Goal: Information Seeking & Learning: Compare options

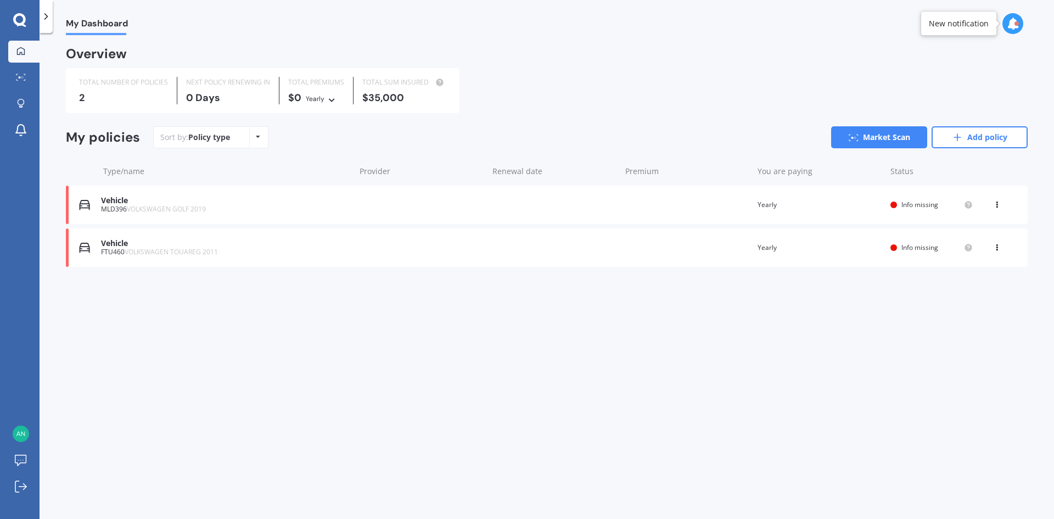
drag, startPoint x: 991, startPoint y: 136, endPoint x: 687, endPoint y: 194, distance: 309.2
click at [991, 136] on link "Add policy" at bounding box center [980, 137] width 96 height 22
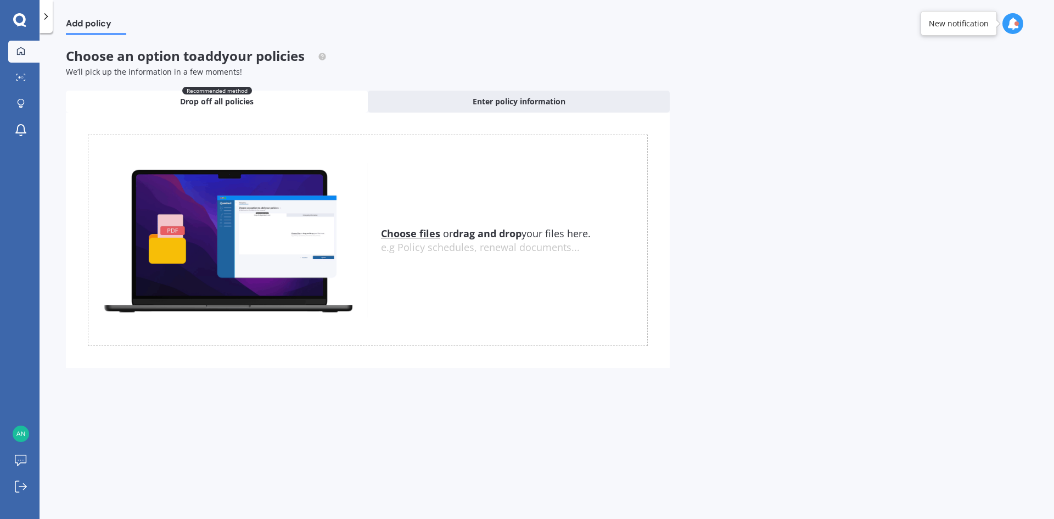
click at [31, 48] on link "My Dashboard" at bounding box center [23, 52] width 31 height 22
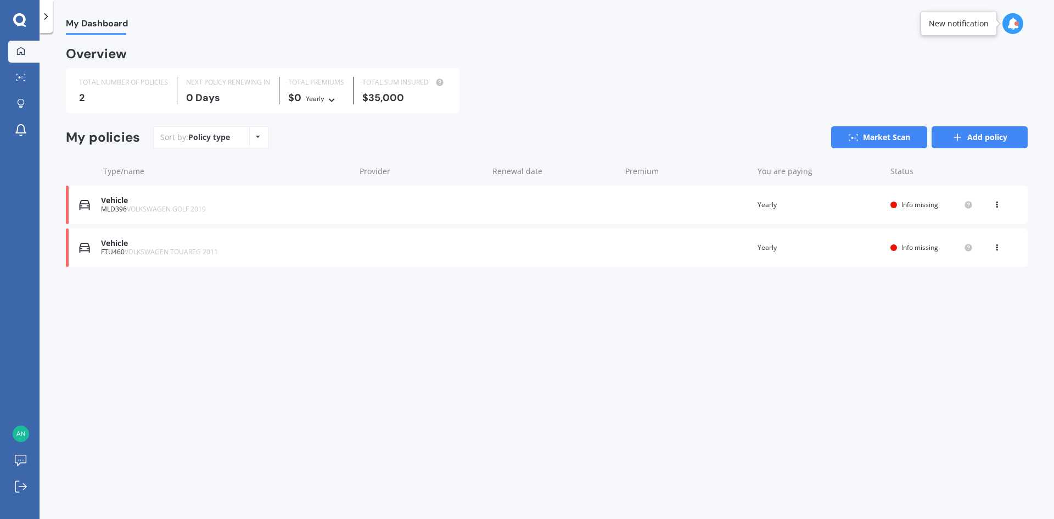
click at [1007, 138] on link "Add policy" at bounding box center [980, 137] width 96 height 22
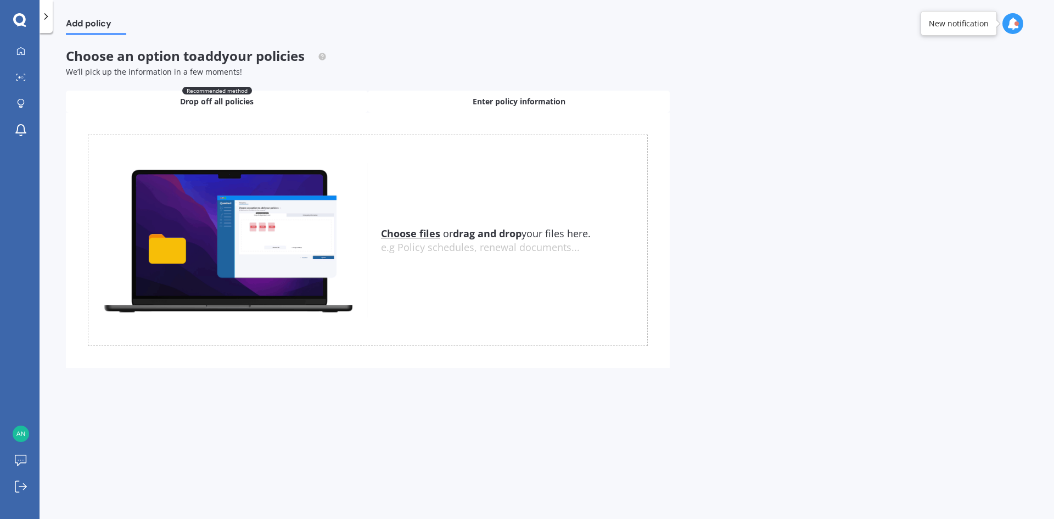
click at [544, 91] on div "Enter policy information" at bounding box center [519, 102] width 302 height 22
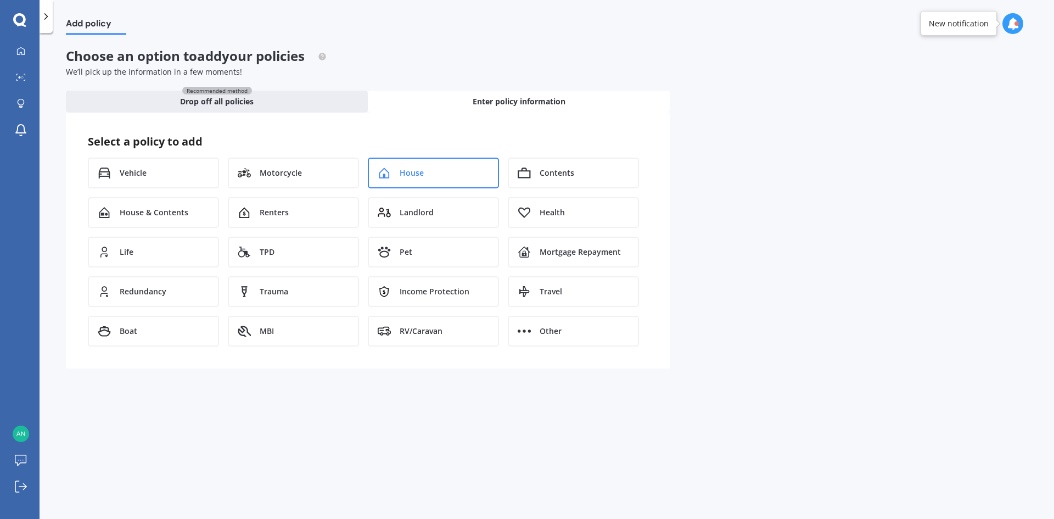
click at [457, 169] on div "House" at bounding box center [433, 173] width 131 height 31
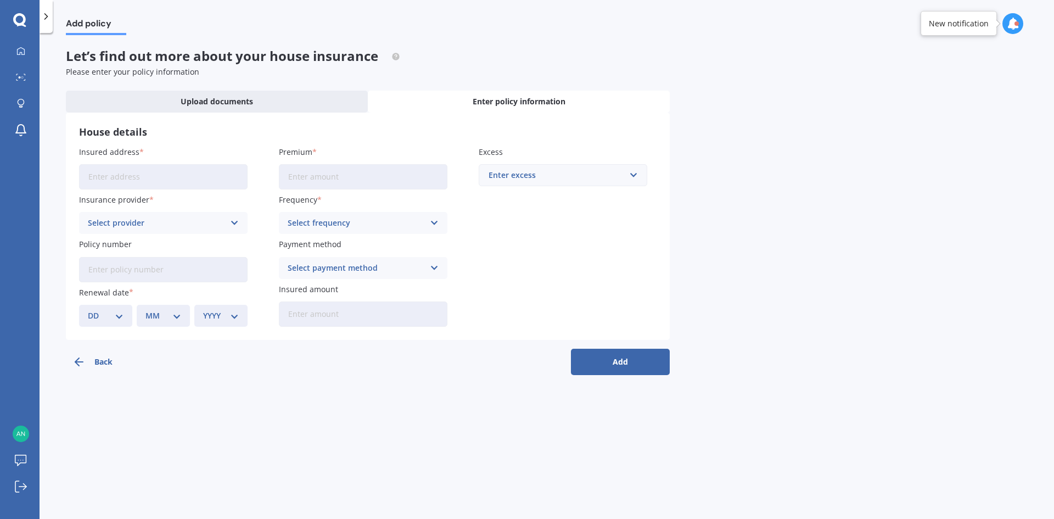
click at [164, 175] on input "Insured address" at bounding box center [163, 176] width 169 height 25
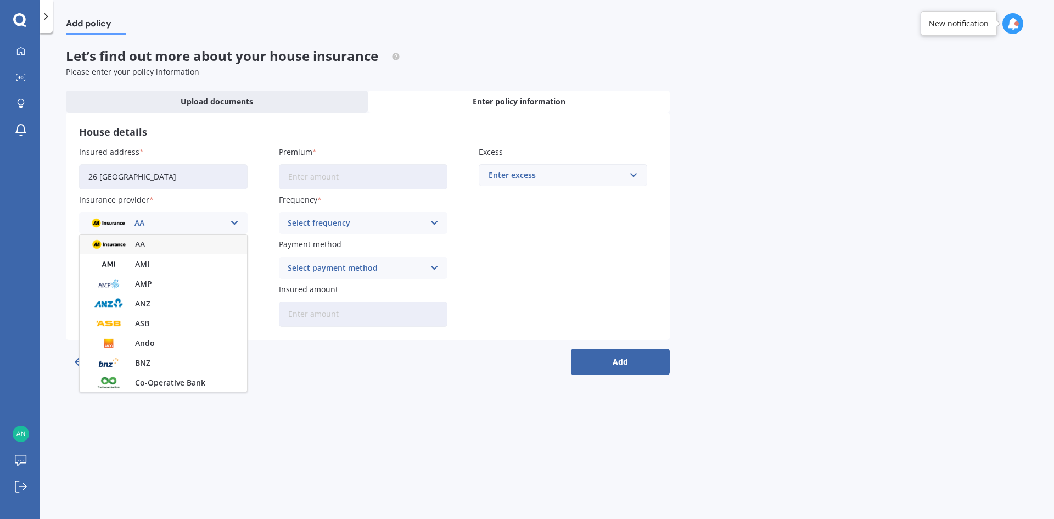
click at [164, 175] on input "26 [GEOGRAPHIC_DATA]" at bounding box center [163, 176] width 169 height 25
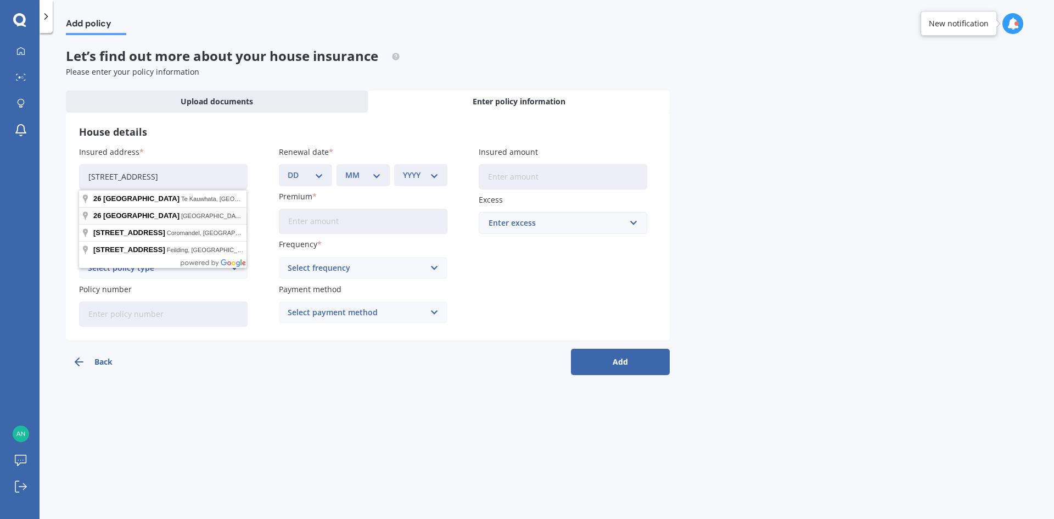
type input "[STREET_ADDRESS]"
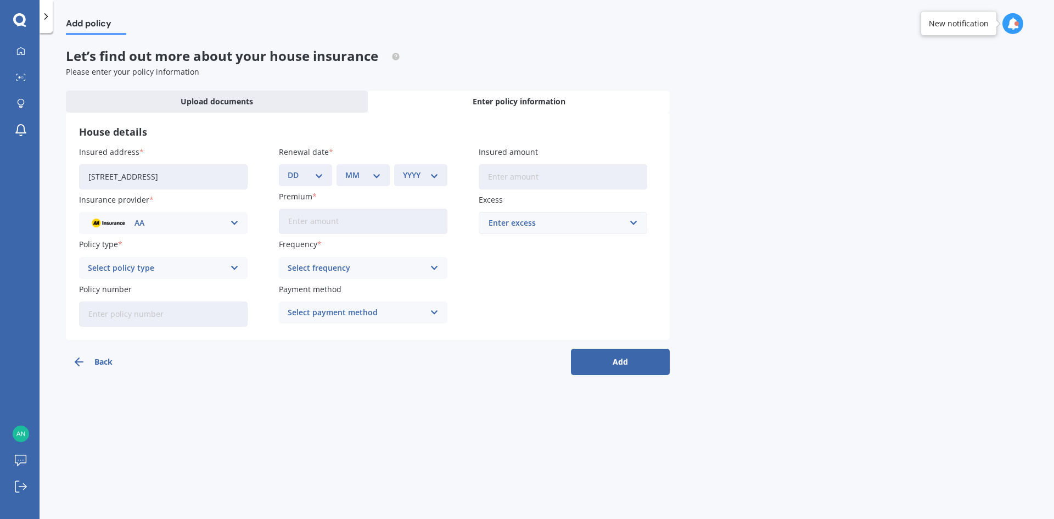
click at [326, 170] on div "DD 01 02 03 04 05 06 07 08 09 10 11 12 13 14 15 16 17 18 19 20 21 22 23 24 25 2…" at bounding box center [305, 175] width 53 height 22
click at [311, 171] on select "DD 01 02 03 04 05 06 07 08 09 10 11 12 13 14 15 16 17 18 19 20 21 22 23 24 25 2…" at bounding box center [306, 175] width 36 height 12
select select "06"
click at [288, 169] on select "DD 01 02 03 04 05 06 07 08 09 10 11 12 13 14 15 16 17 18 19 20 21 22 23 24 25 2…" at bounding box center [306, 175] width 36 height 12
click at [371, 180] on select "MM 01 02 03 04 05 06 07 08 09 10 11 12" at bounding box center [363, 175] width 36 height 12
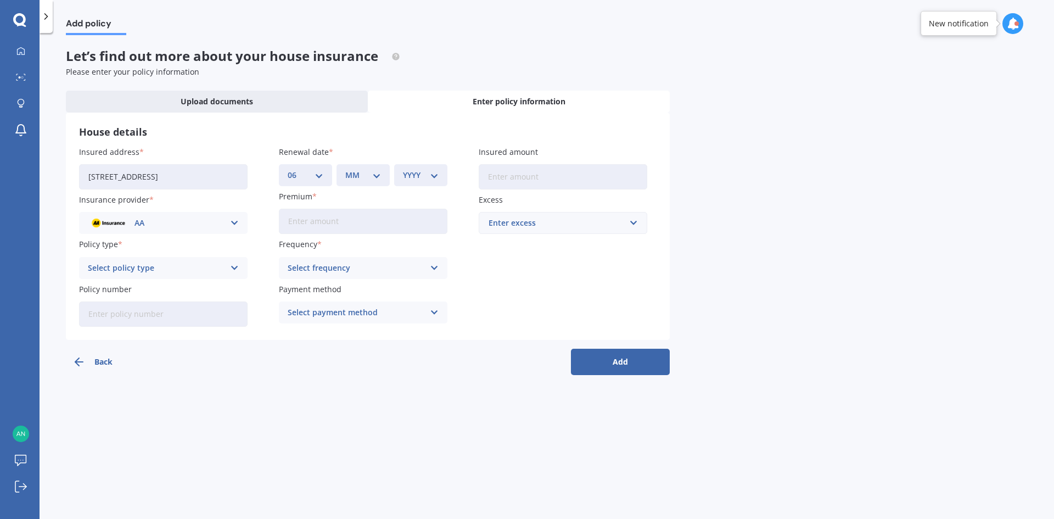
select select "03"
click at [345, 169] on select "MM 01 02 03 04 05 06 07 08 09 10 11 12" at bounding box center [363, 175] width 36 height 12
click at [433, 171] on select "YYYY 2027 2026 2025 2024 2023 2022 2021 2020 2019 2018 2017 2016 2015 2014 2013…" at bounding box center [421, 175] width 36 height 12
select select "2025"
click at [403, 169] on select "YYYY 2027 2026 2025 2024 2023 2022 2021 2020 2019 2018 2017 2016 2015 2014 2013…" at bounding box center [421, 175] width 36 height 12
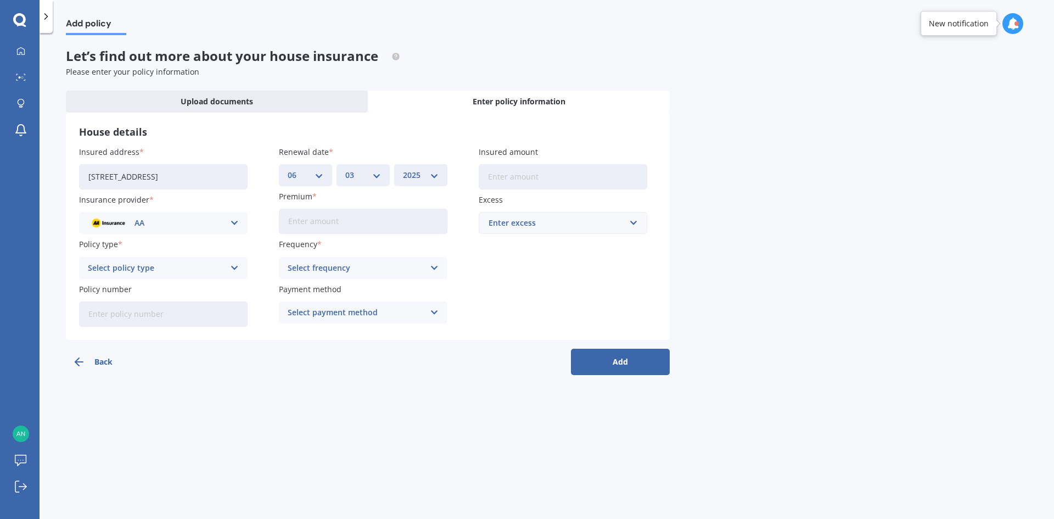
click at [182, 228] on div "AA" at bounding box center [156, 223] width 137 height 12
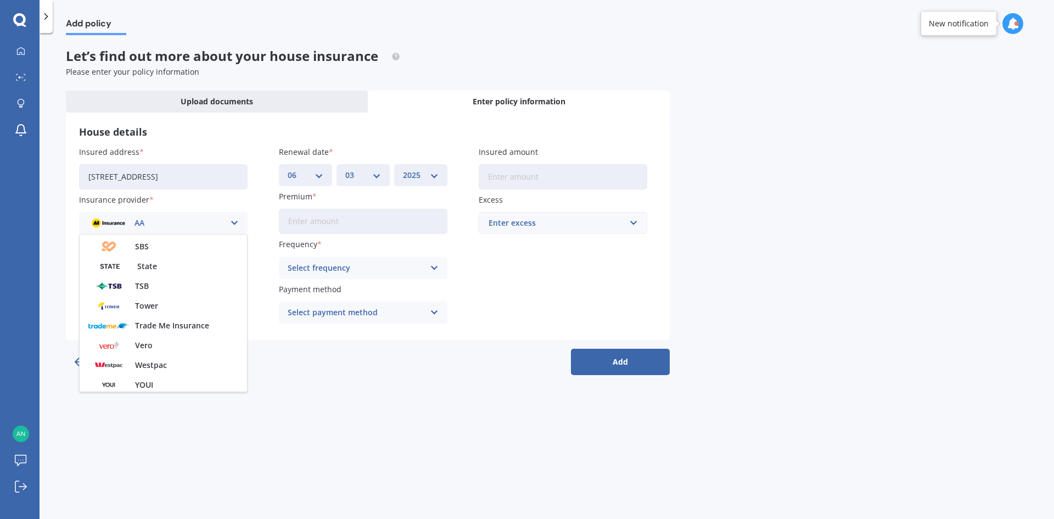
scroll to position [298, 0]
click at [187, 343] on div "Vero" at bounding box center [163, 342] width 167 height 20
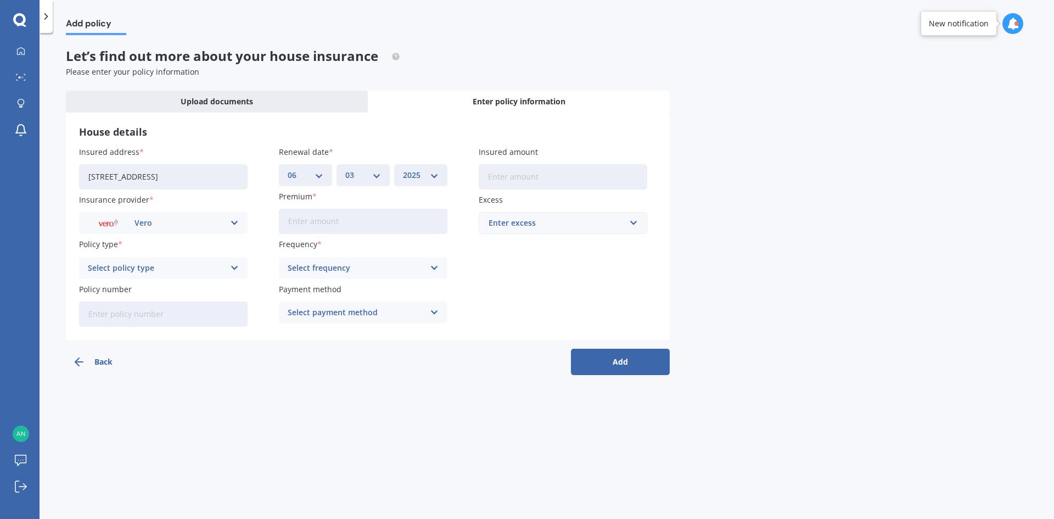
click at [185, 270] on div "Select policy type" at bounding box center [156, 268] width 137 height 12
click at [182, 308] on div "Home - Maxi" at bounding box center [163, 309] width 167 height 20
click at [183, 311] on input "Policy number" at bounding box center [163, 313] width 169 height 25
click at [365, 273] on div "Select frequency" at bounding box center [356, 268] width 137 height 12
click at [359, 294] on div "Yearly" at bounding box center [363, 290] width 167 height 20
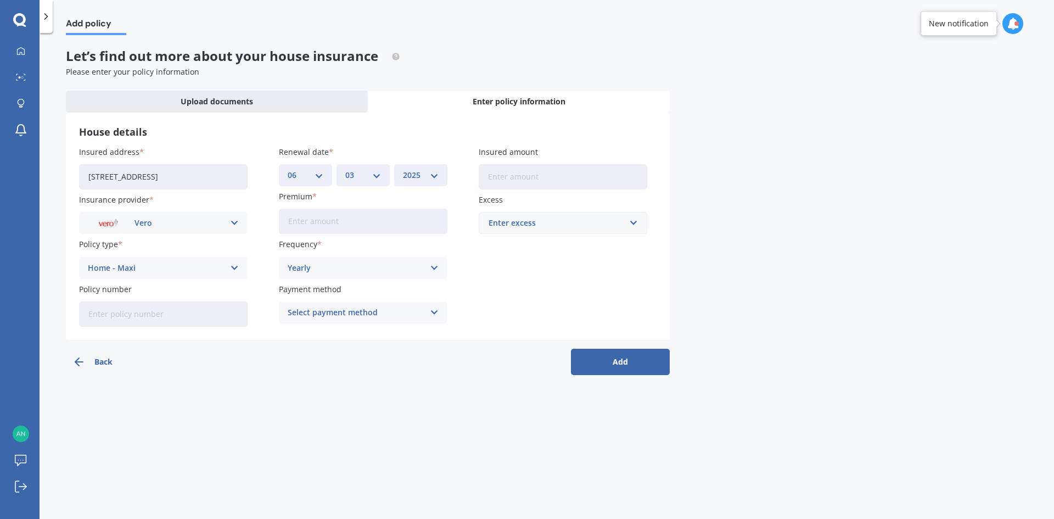
click at [358, 221] on input "Premium" at bounding box center [363, 221] width 169 height 25
type input "$1,959.54"
click at [396, 315] on div "Select payment method" at bounding box center [356, 312] width 137 height 12
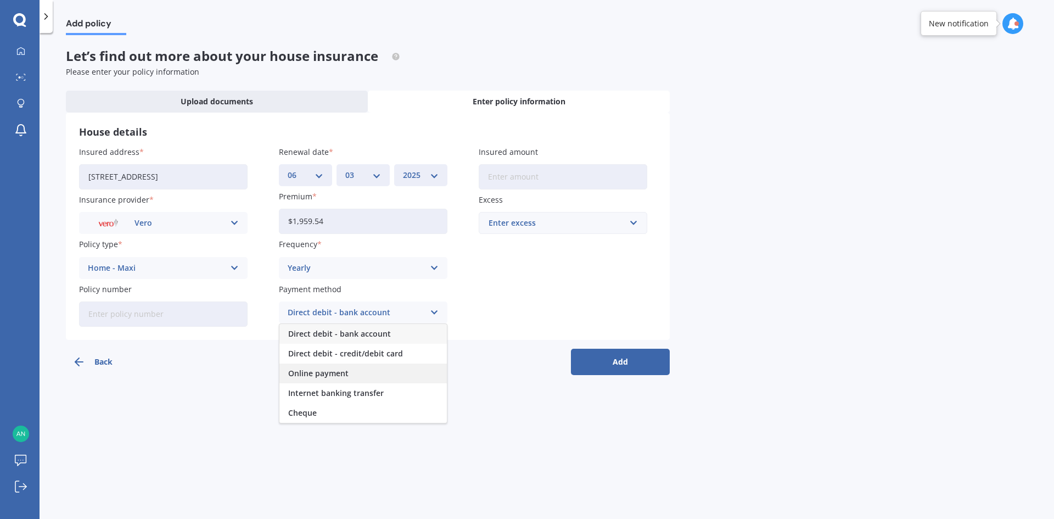
click at [402, 380] on div "Online payment" at bounding box center [363, 374] width 167 height 20
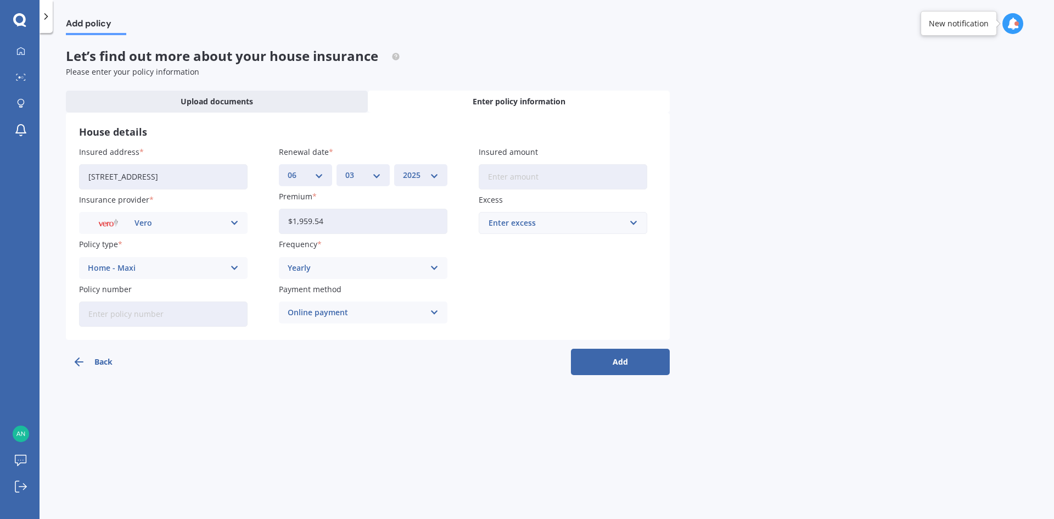
click at [516, 174] on input "Insured amount" at bounding box center [563, 176] width 169 height 25
type input "$750,000"
click at [564, 220] on div "Enter excess" at bounding box center [557, 223] width 136 height 12
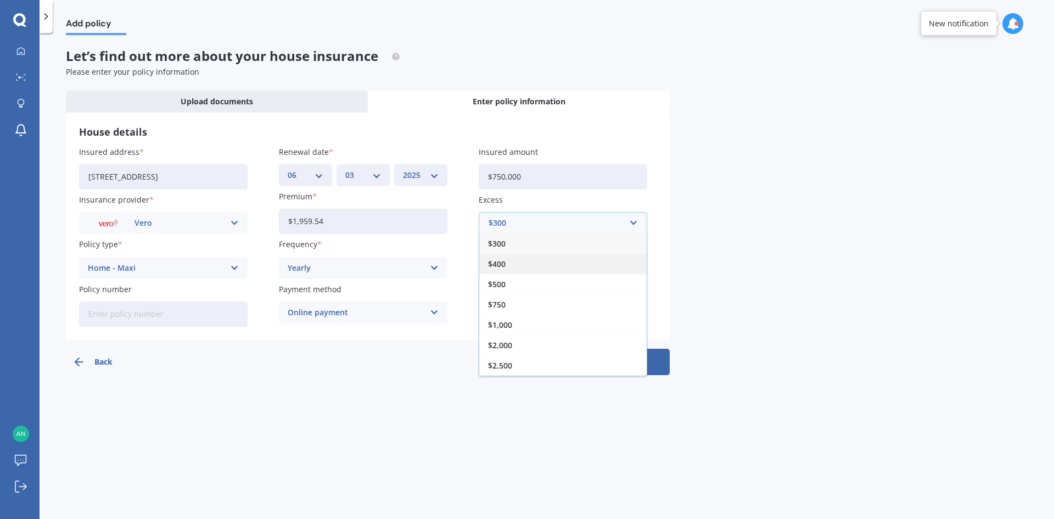
click at [550, 266] on div "$400" at bounding box center [562, 264] width 167 height 20
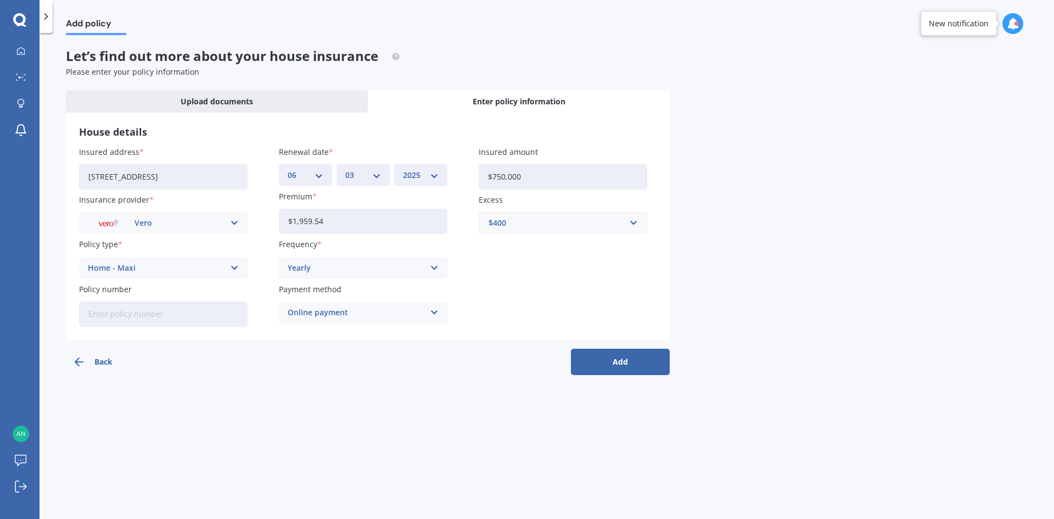
click at [348, 459] on div "Add policy Let’s find out more about your house insurance Please enter your pol…" at bounding box center [547, 278] width 1015 height 486
click at [652, 360] on button "Add" at bounding box center [620, 362] width 99 height 26
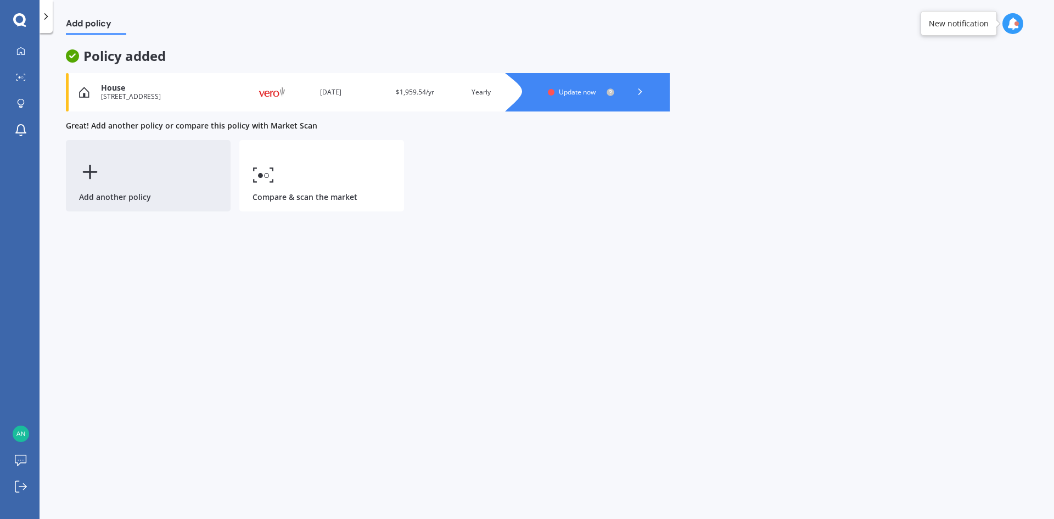
click at [177, 201] on div "Add another policy" at bounding box center [148, 175] width 165 height 71
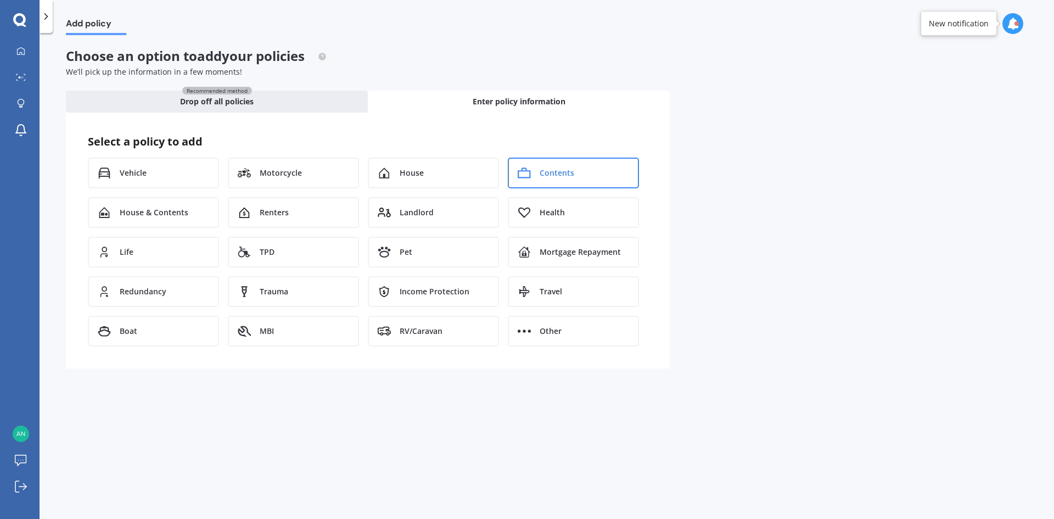
click at [598, 172] on div "Contents" at bounding box center [573, 173] width 131 height 31
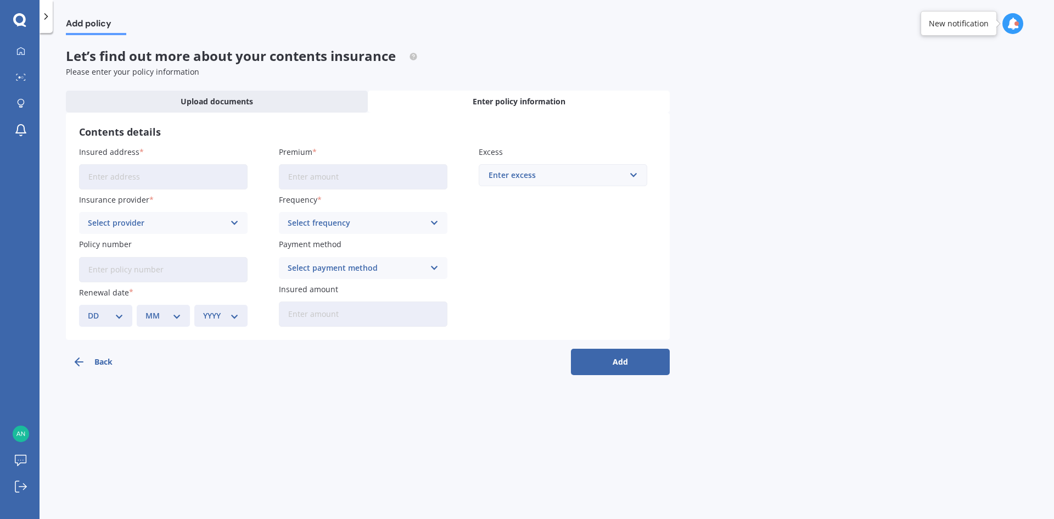
click at [175, 219] on div "Select provider" at bounding box center [156, 223] width 137 height 12
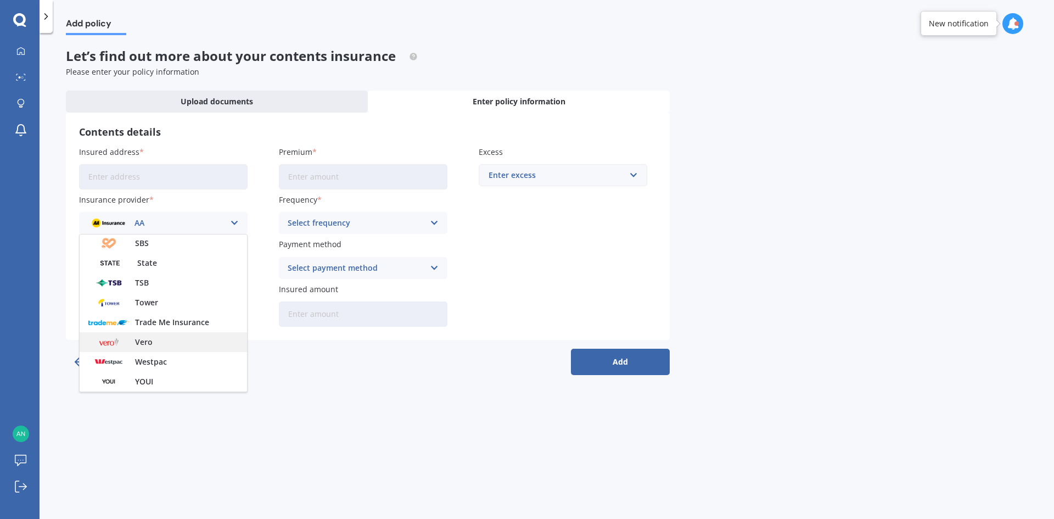
click at [191, 344] on div "Vero" at bounding box center [163, 342] width 167 height 20
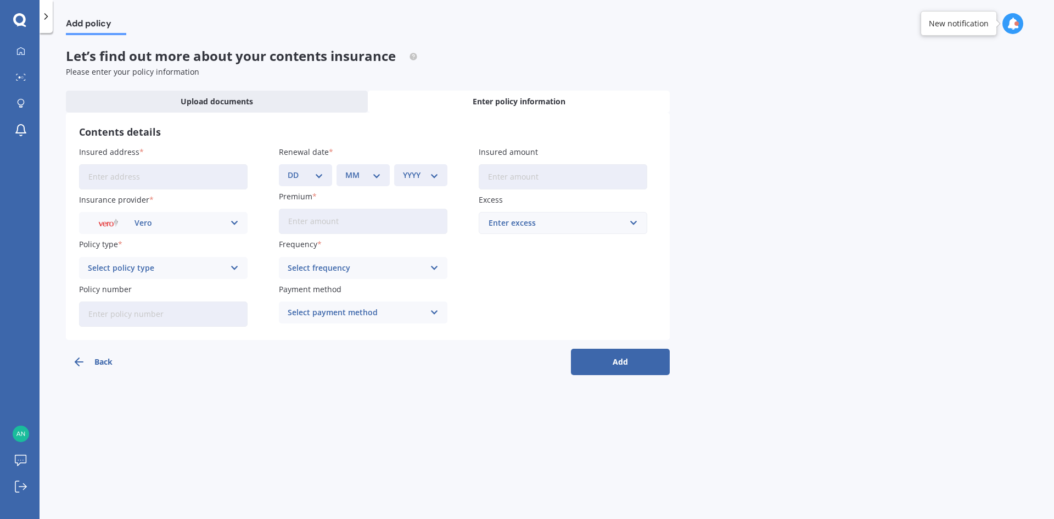
click at [156, 267] on div "Select policy type" at bounding box center [156, 268] width 137 height 12
click at [162, 306] on div "Maxi Contents" at bounding box center [163, 309] width 167 height 20
click at [178, 176] on input "Insured address" at bounding box center [163, 176] width 169 height 25
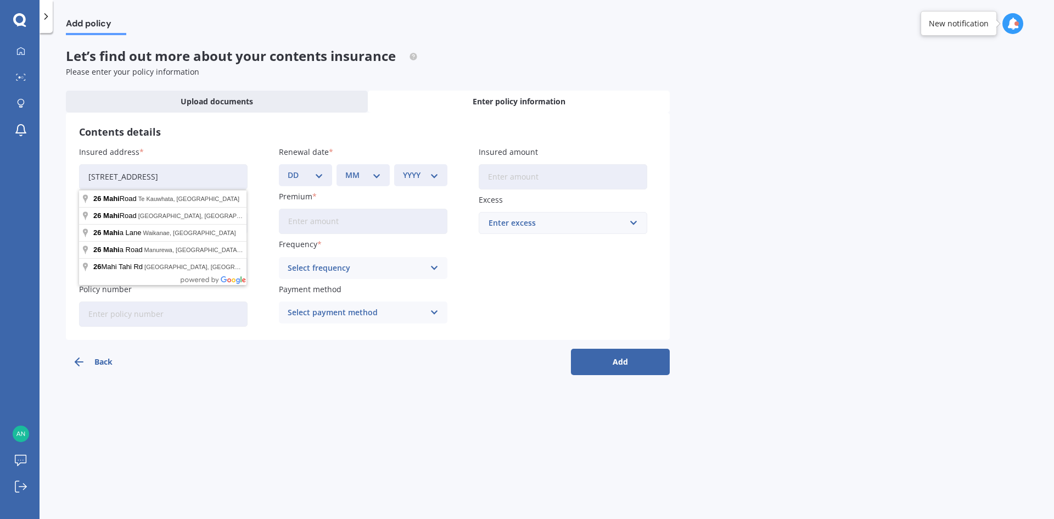
type input "[STREET_ADDRESS]"
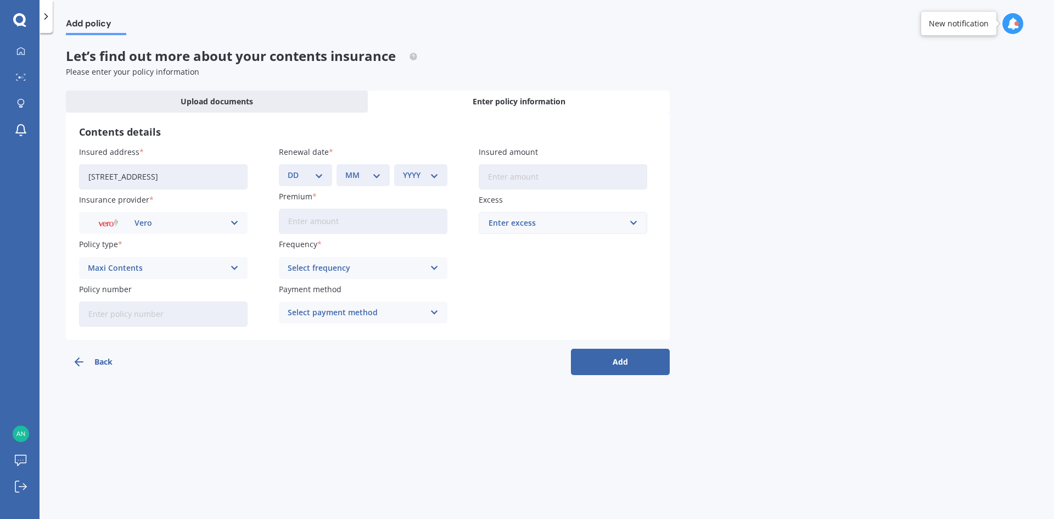
click at [311, 175] on select "DD 01 02 03 04 05 06 07 08 09 10 11 12 13 14 15 16 17 18 19 20 21 22 23 24 25 2…" at bounding box center [306, 175] width 36 height 12
select select "06"
click at [288, 169] on select "DD 01 02 03 04 05 06 07 08 09 10 11 12 13 14 15 16 17 18 19 20 21 22 23 24 25 2…" at bounding box center [306, 175] width 36 height 12
click at [368, 182] on div "MM 01 02 03 04 05 06 07 08 09 10 11 12" at bounding box center [363, 175] width 53 height 22
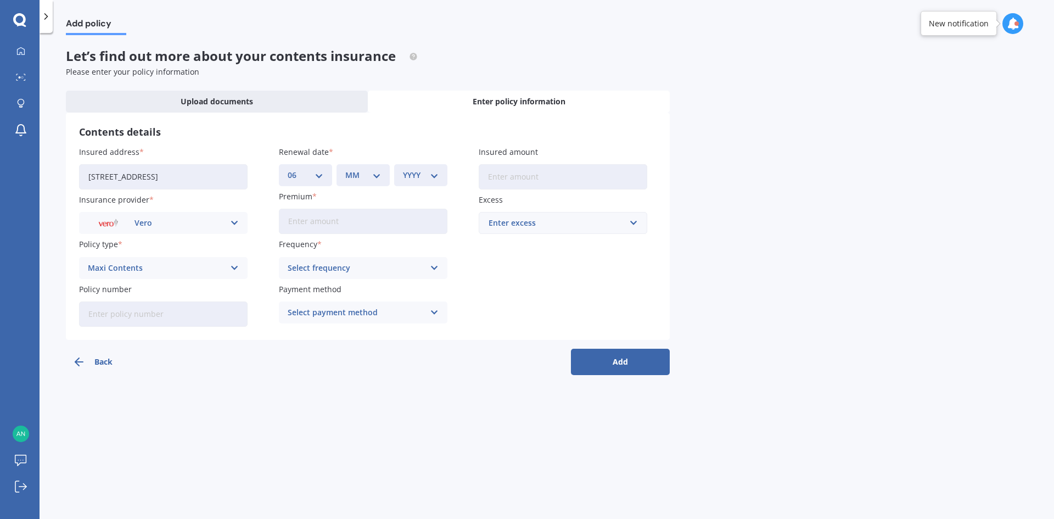
click at [366, 175] on select "MM 01 02 03 04 05 06 07 08 09 10 11 12" at bounding box center [363, 175] width 36 height 12
select select "03"
click at [345, 169] on select "MM 01 02 03 04 05 06 07 08 09 10 11 12" at bounding box center [363, 175] width 36 height 12
click at [445, 177] on div "YYYY 2027 2026 2025 2024 2023 2022 2021 2020 2019 2018 2017 2016 2015 2014 2013…" at bounding box center [420, 175] width 53 height 22
click at [414, 171] on select "YYYY 2027 2026 2025 2024 2023 2022 2021 2020 2019 2018 2017 2016 2015 2014 2013…" at bounding box center [421, 175] width 36 height 12
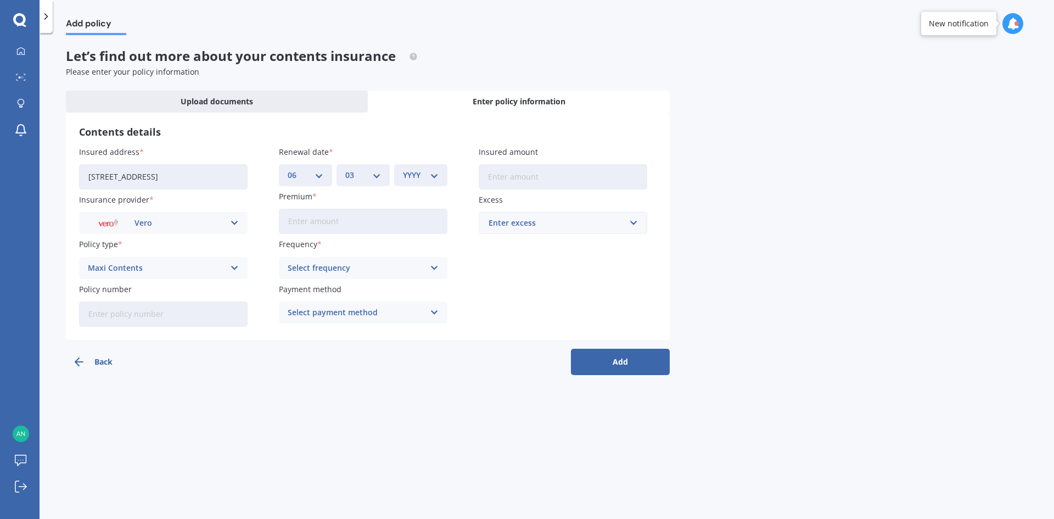
select select "2025"
click at [403, 169] on select "YYYY 2027 2026 2025 2024 2023 2022 2021 2020 2019 2018 2017 2016 2015 2014 2013…" at bounding box center [421, 175] width 36 height 12
click at [366, 222] on input "Premium" at bounding box center [363, 221] width 169 height 25
click at [350, 224] on input "Premium" at bounding box center [363, 221] width 169 height 25
type input "$797.12"
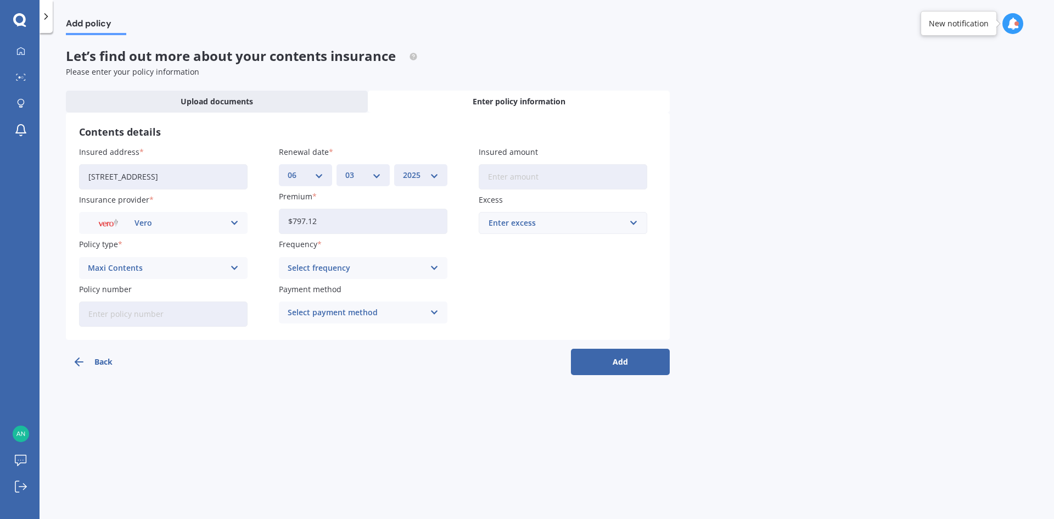
click at [357, 268] on div "Select frequency" at bounding box center [356, 268] width 137 height 12
click at [348, 293] on div "Yearly" at bounding box center [363, 290] width 167 height 20
click at [353, 314] on div "Select payment method" at bounding box center [356, 312] width 137 height 12
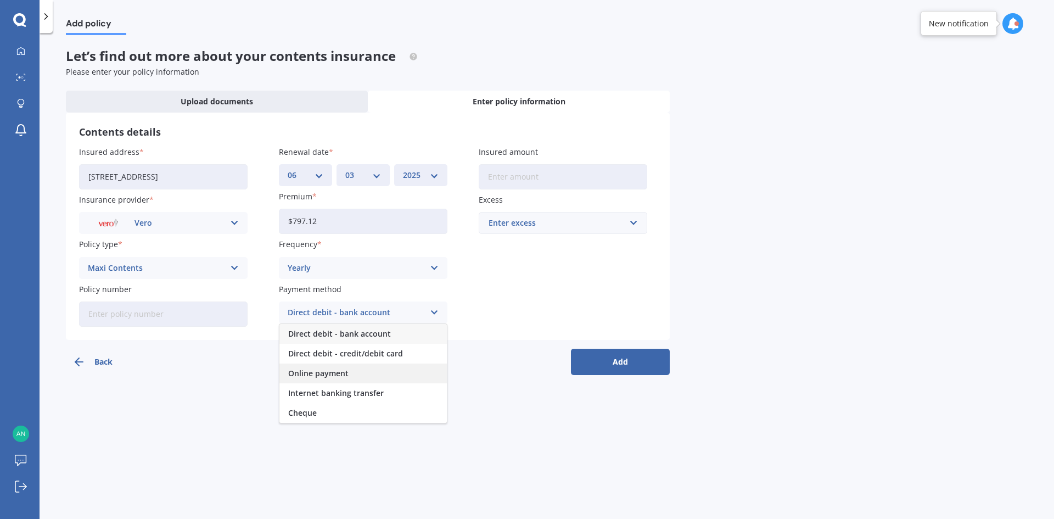
click at [361, 371] on div "Online payment" at bounding box center [363, 374] width 167 height 20
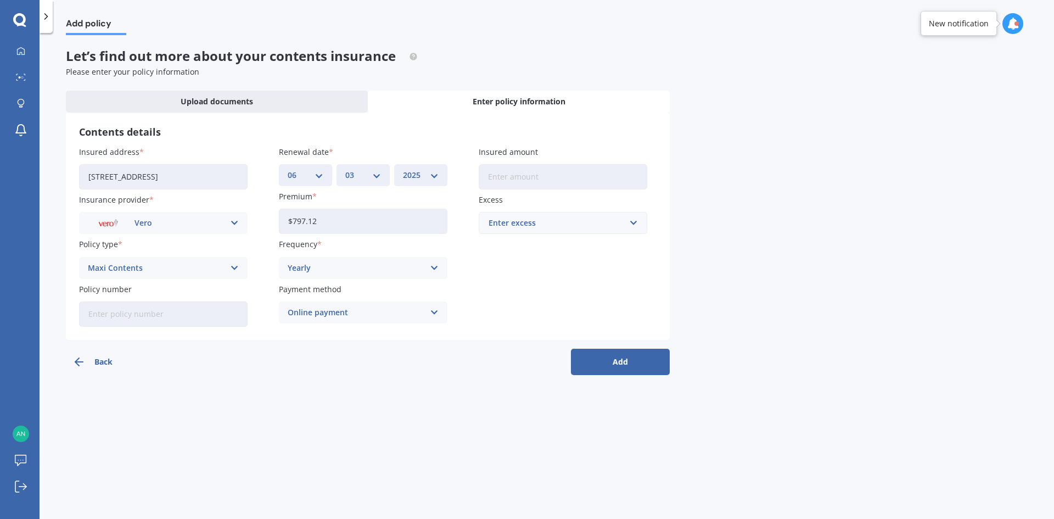
click at [577, 170] on input "Insured amount" at bounding box center [563, 176] width 169 height 25
click at [504, 172] on input "Insured amount" at bounding box center [563, 176] width 169 height 25
type input "$115,000"
click at [555, 216] on input "text" at bounding box center [559, 223] width 159 height 21
click at [535, 247] on div "$250" at bounding box center [562, 243] width 167 height 20
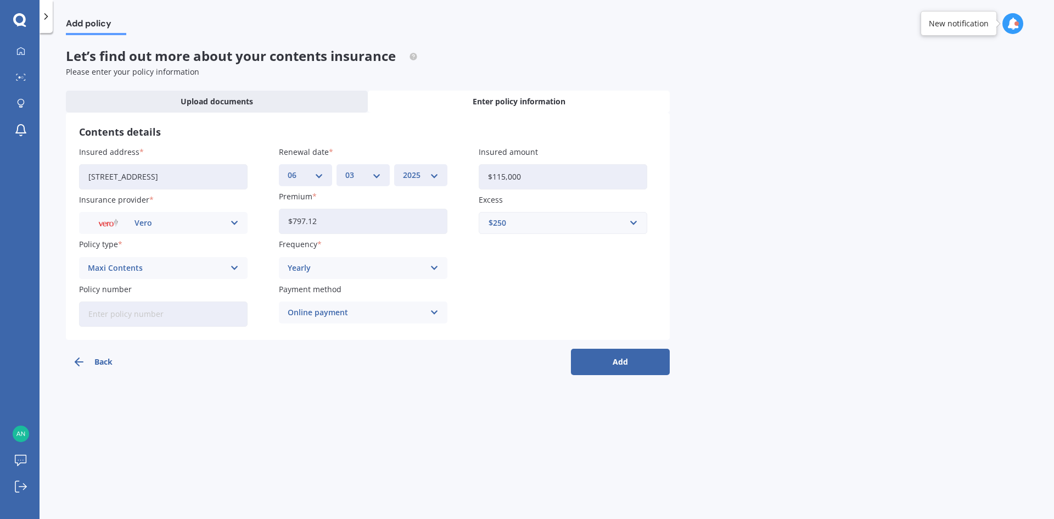
click at [428, 451] on div "Add policy Let’s find out more about your contents insurance Please enter your …" at bounding box center [547, 278] width 1015 height 486
click at [658, 362] on button "Add" at bounding box center [620, 362] width 99 height 26
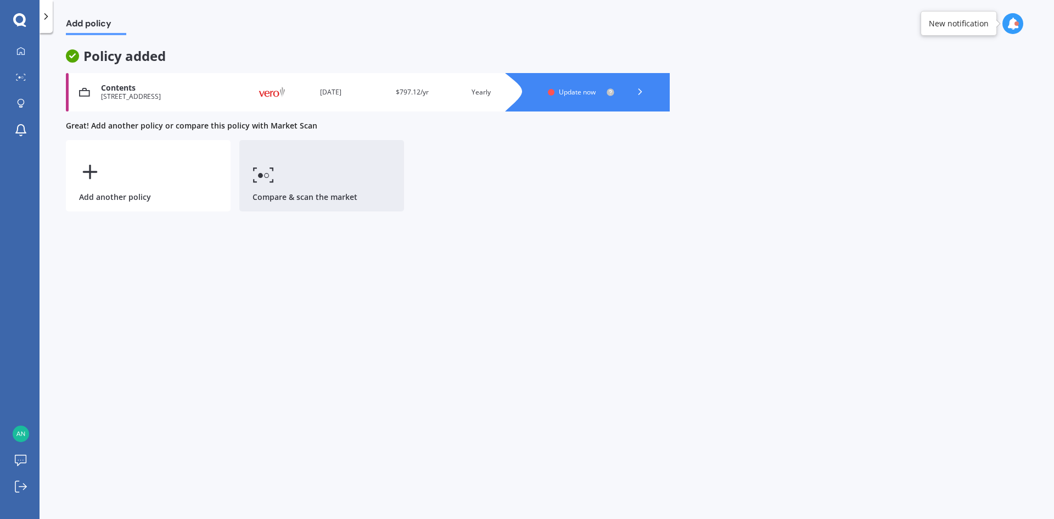
click at [308, 200] on link "Compare & scan the market" at bounding box center [321, 175] width 165 height 71
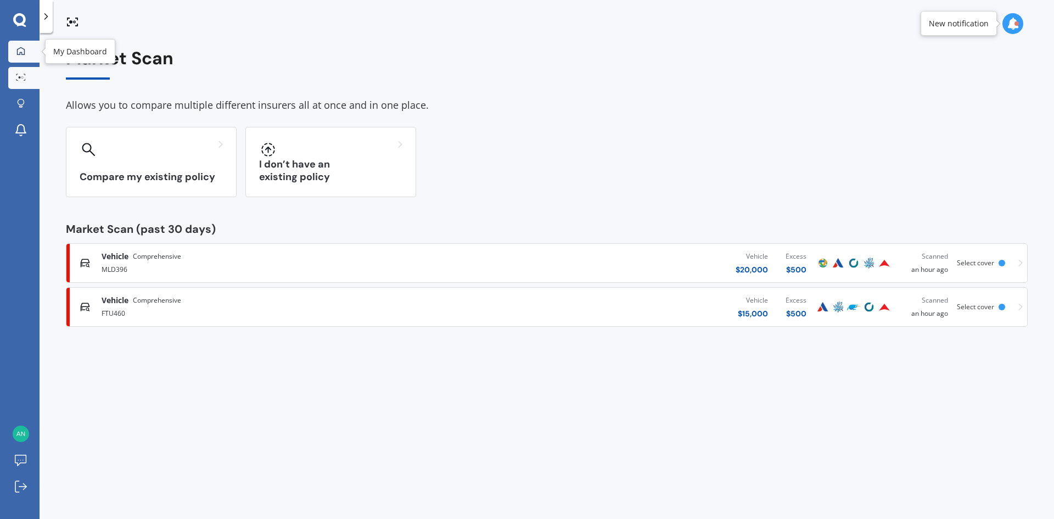
click at [22, 53] on icon at bounding box center [21, 51] width 8 height 8
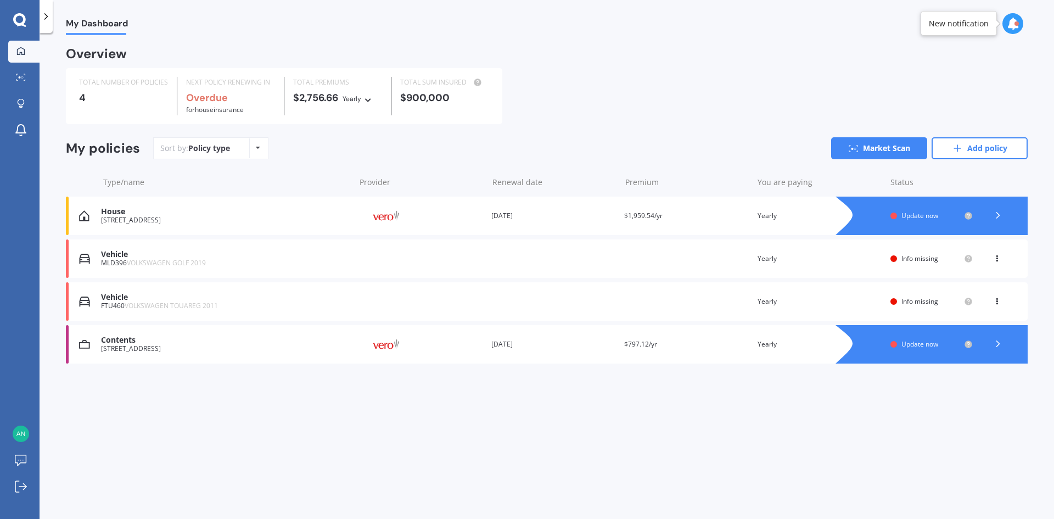
click at [923, 338] on div at bounding box center [943, 344] width 170 height 38
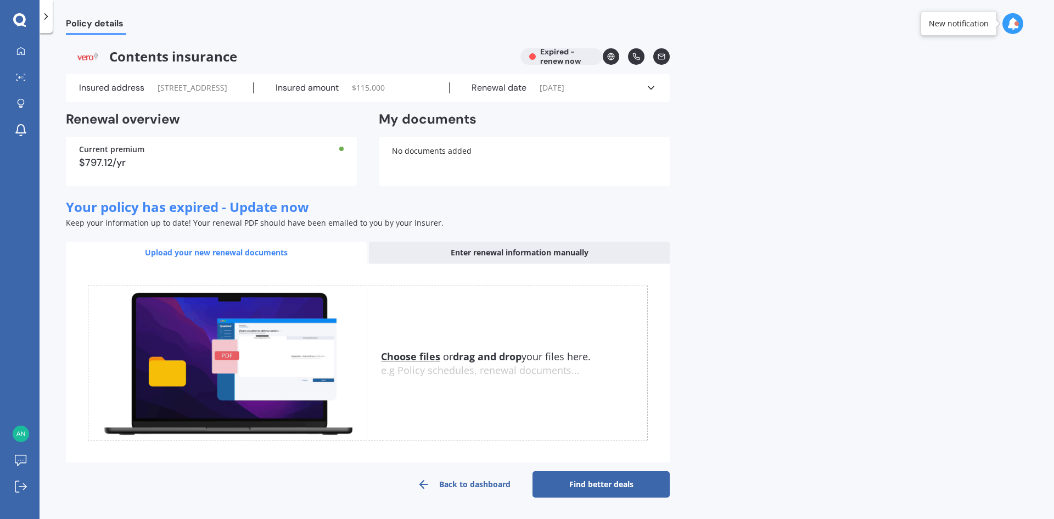
click at [597, 93] on div "Renewal date [DATE]" at bounding box center [548, 87] width 196 height 11
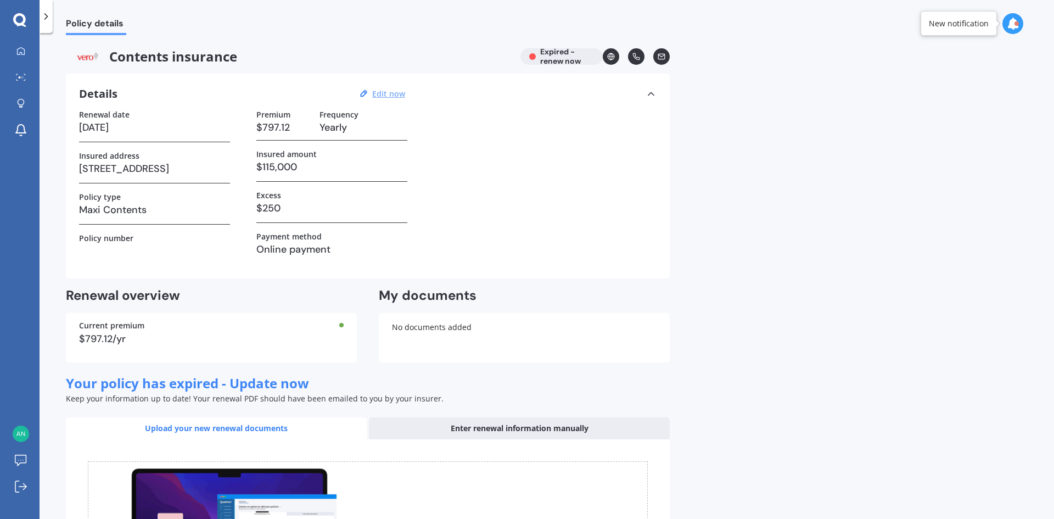
click at [392, 98] on u "Edit now" at bounding box center [388, 93] width 33 height 10
select select "06"
select select "03"
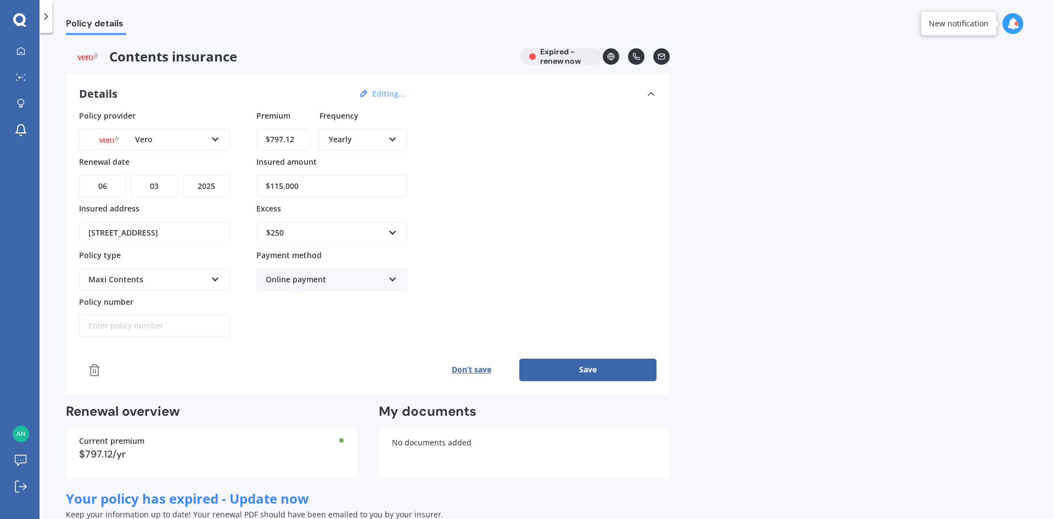
click at [220, 185] on select "YYYY 2027 2026 2025 2024 2023 2022 2021 2020 2019 2018 2017 2016 2015 2014 2013…" at bounding box center [206, 186] width 47 height 22
select select "2026"
click at [183, 175] on select "YYYY 2027 2026 2025 2024 2023 2022 2021 2020 2019 2018 2017 2016 2015 2014 2013…" at bounding box center [206, 186] width 47 height 22
click at [560, 371] on button "Save" at bounding box center [588, 370] width 137 height 22
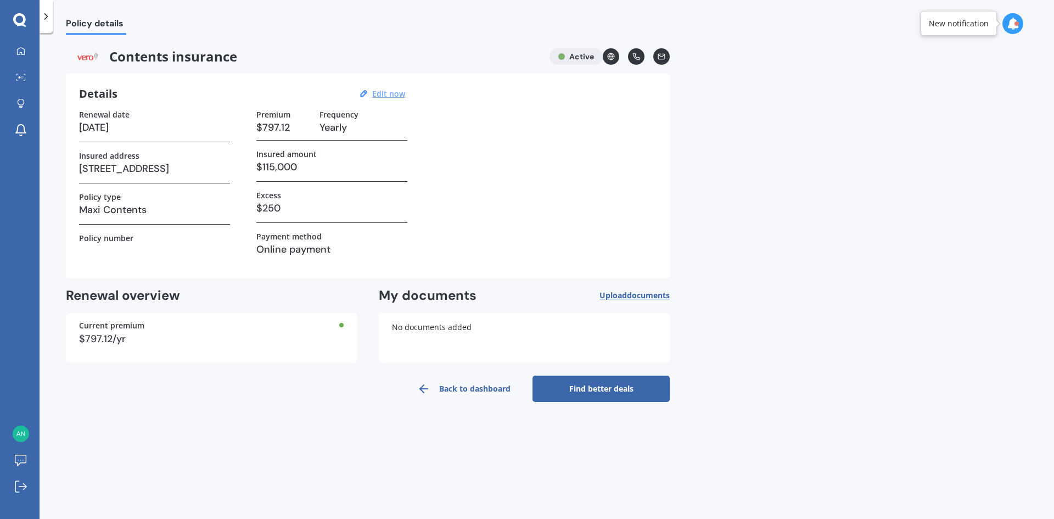
click at [466, 391] on link "Back to dashboard" at bounding box center [463, 389] width 137 height 26
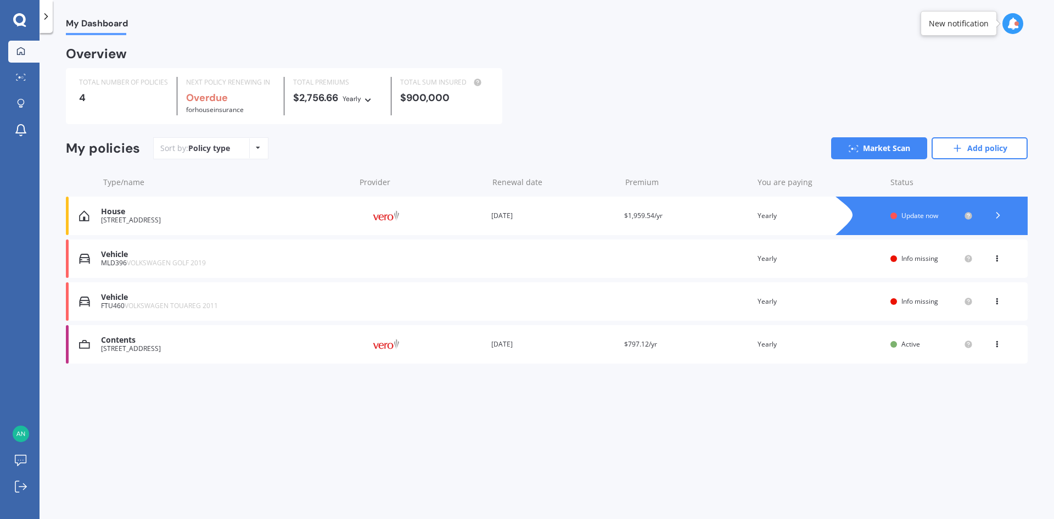
click at [918, 216] on span "Update now" at bounding box center [920, 215] width 37 height 9
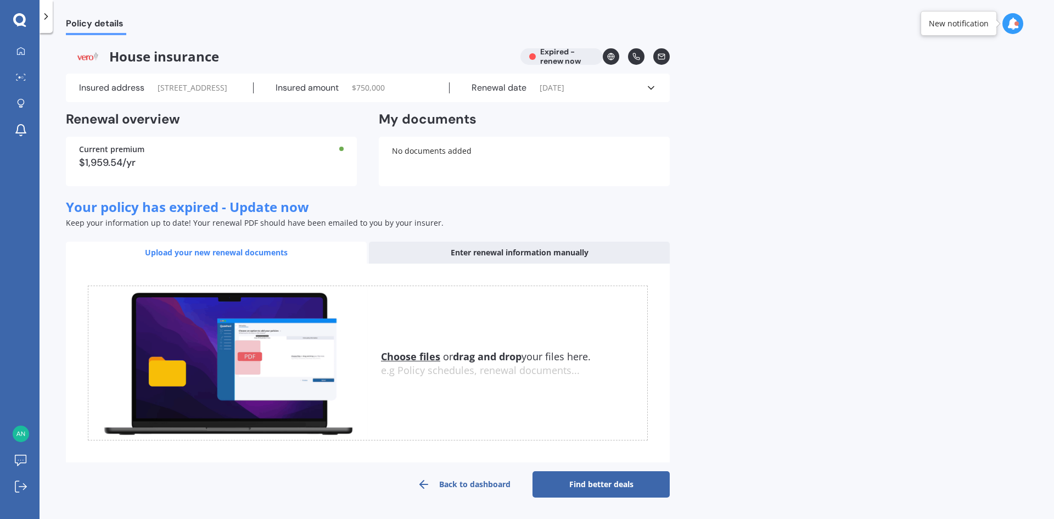
click at [600, 89] on div "Renewal date [DATE]" at bounding box center [548, 87] width 196 height 11
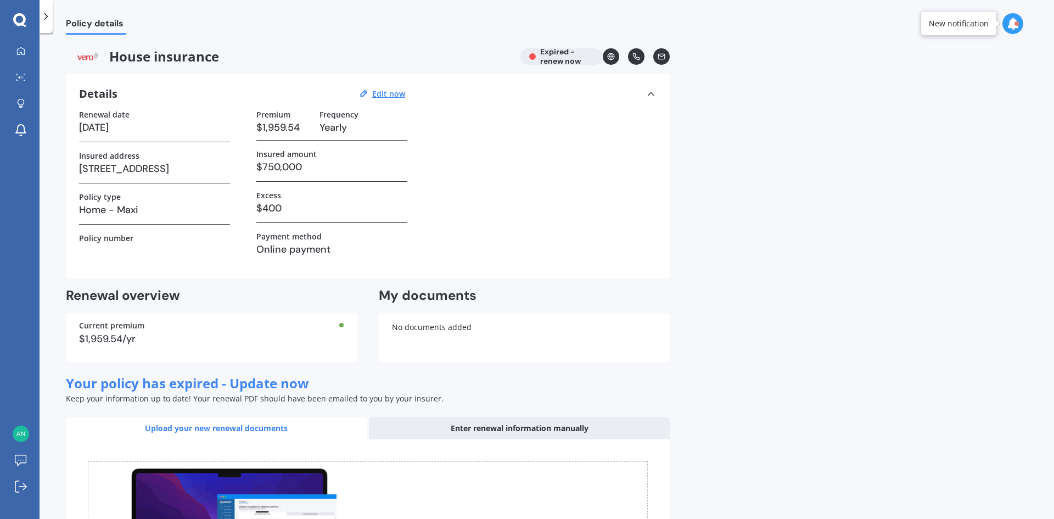
click at [114, 125] on h3 "[DATE]" at bounding box center [154, 127] width 151 height 16
click at [129, 129] on h3 "[DATE]" at bounding box center [154, 127] width 151 height 16
click at [659, 86] on div "Details Edit now Renewal date [DATE] Insured address [STREET_ADDRESS] Policy ty…" at bounding box center [368, 176] width 604 height 205
click at [393, 95] on u "Edit now" at bounding box center [388, 93] width 33 height 10
select select "06"
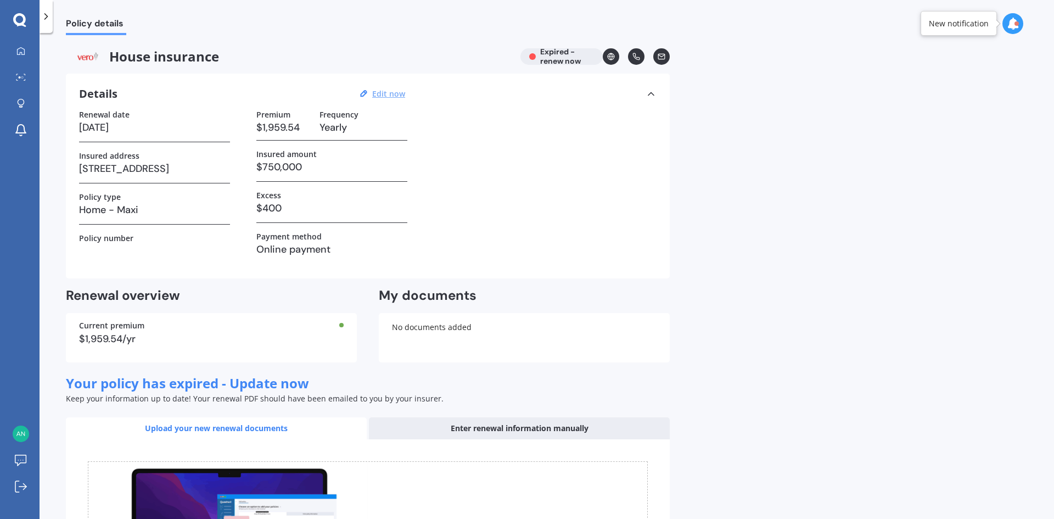
select select "03"
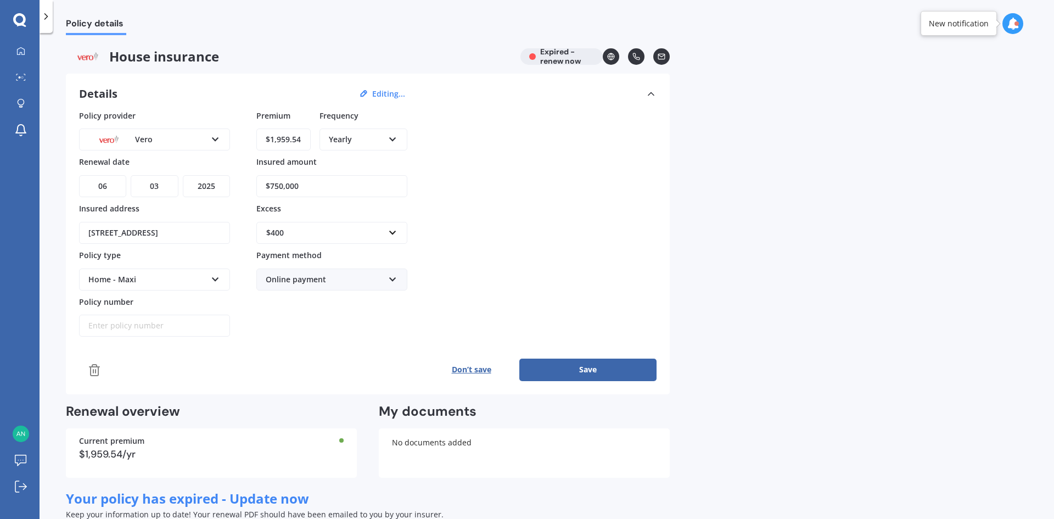
click at [215, 185] on select "YYYY 2027 2026 2025 2024 2023 2022 2021 2020 2019 2018 2017 2016 2015 2014 2013…" at bounding box center [206, 186] width 47 height 22
select select "2026"
click at [183, 175] on select "YYYY 2027 2026 2025 2024 2023 2022 2021 2020 2019 2018 2017 2016 2015 2014 2013…" at bounding box center [206, 186] width 47 height 22
click at [575, 372] on button "Save" at bounding box center [588, 370] width 137 height 22
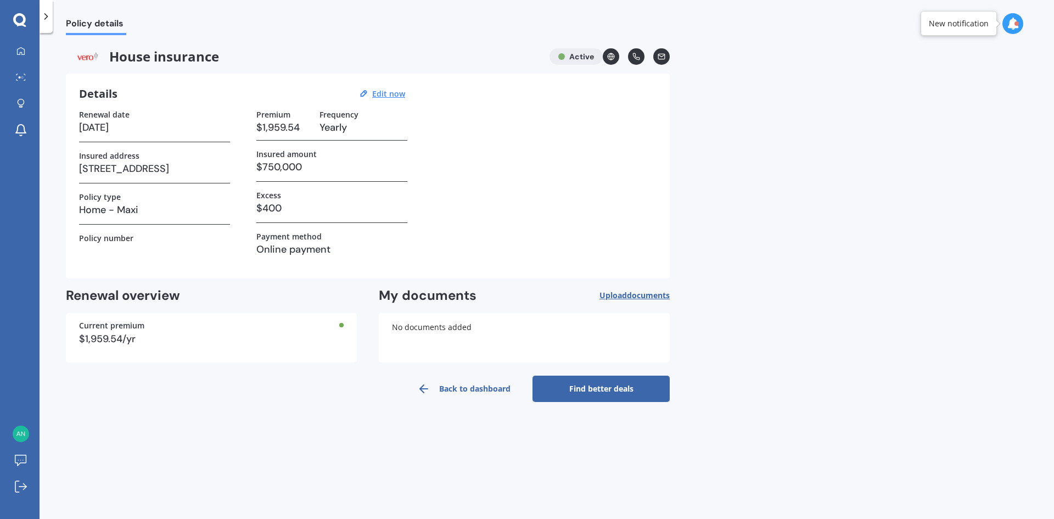
click at [597, 384] on link "Find better deals" at bounding box center [601, 389] width 137 height 26
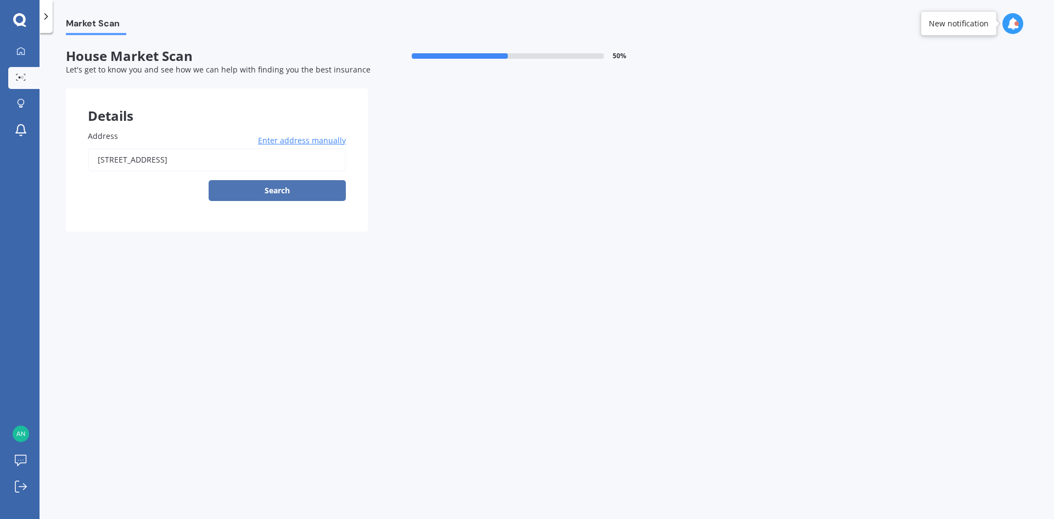
click at [257, 191] on button "Search" at bounding box center [277, 190] width 137 height 21
type input "[STREET_ADDRESS]"
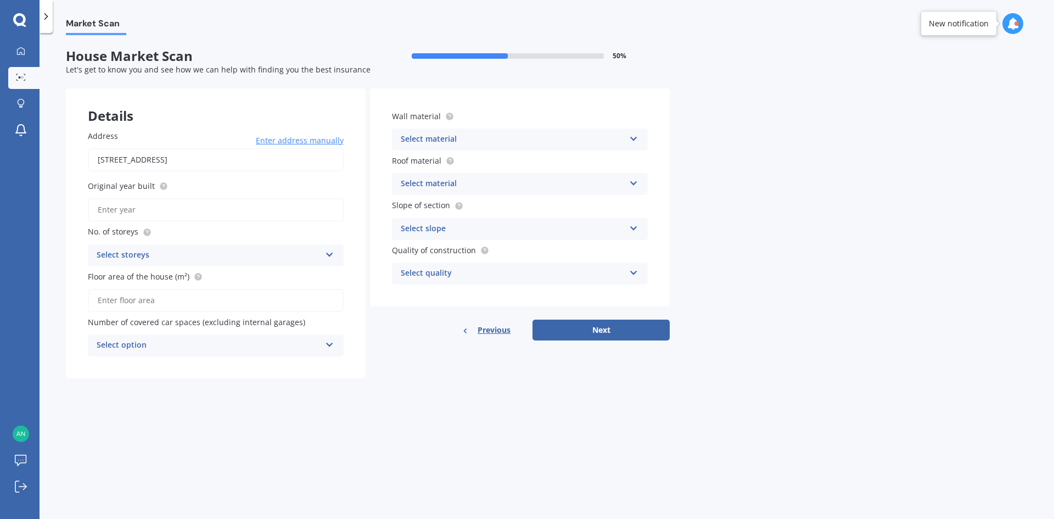
click at [192, 213] on input "Original year built" at bounding box center [216, 209] width 256 height 23
type input "2025"
click at [183, 245] on div "Select storeys 1 2 3 4 5+" at bounding box center [216, 255] width 256 height 22
click at [180, 274] on div "1" at bounding box center [215, 277] width 255 height 20
click at [211, 297] on input "Floor area of the house (m²)" at bounding box center [216, 300] width 256 height 23
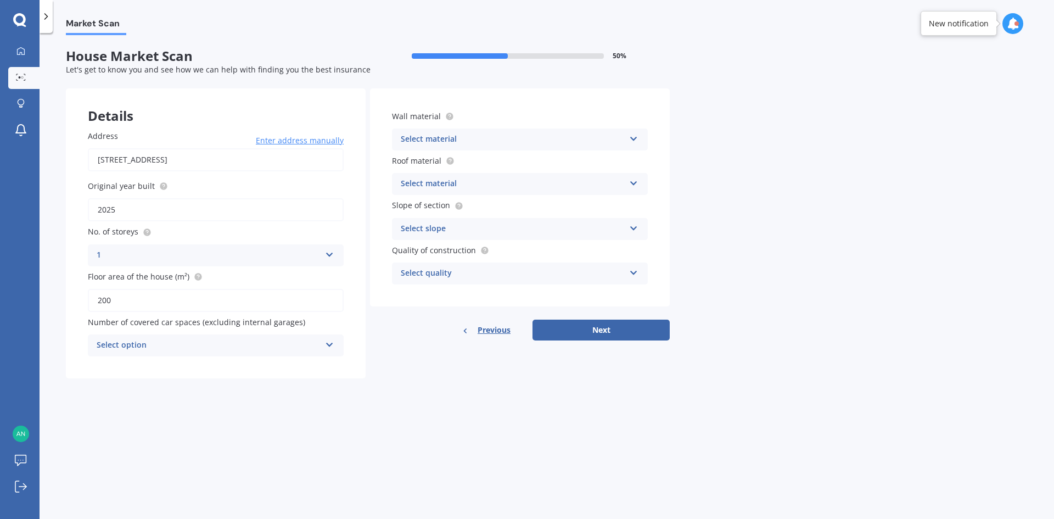
type input "200"
click at [187, 343] on div "Select option" at bounding box center [209, 345] width 224 height 13
click at [182, 362] on div "0" at bounding box center [215, 367] width 255 height 20
click at [505, 138] on div "Select material" at bounding box center [513, 139] width 224 height 13
click at [477, 92] on div "Wall material Artificial weatherboard/plank cladding Artificial weatherboard/pl…" at bounding box center [520, 197] width 300 height 218
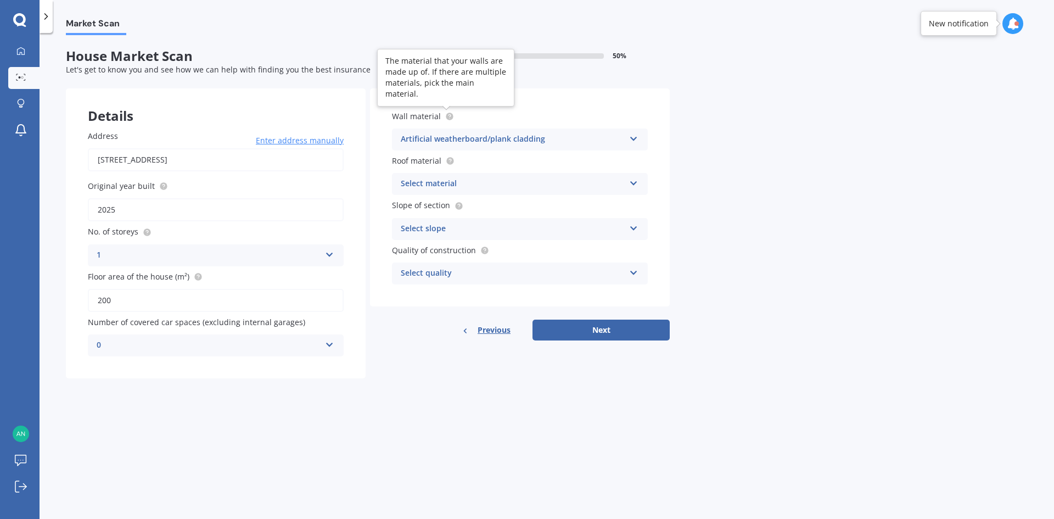
click at [450, 116] on circle at bounding box center [449, 116] width 7 height 7
click at [454, 139] on div "Artificial weatherboard/plank cladding" at bounding box center [513, 139] width 224 height 13
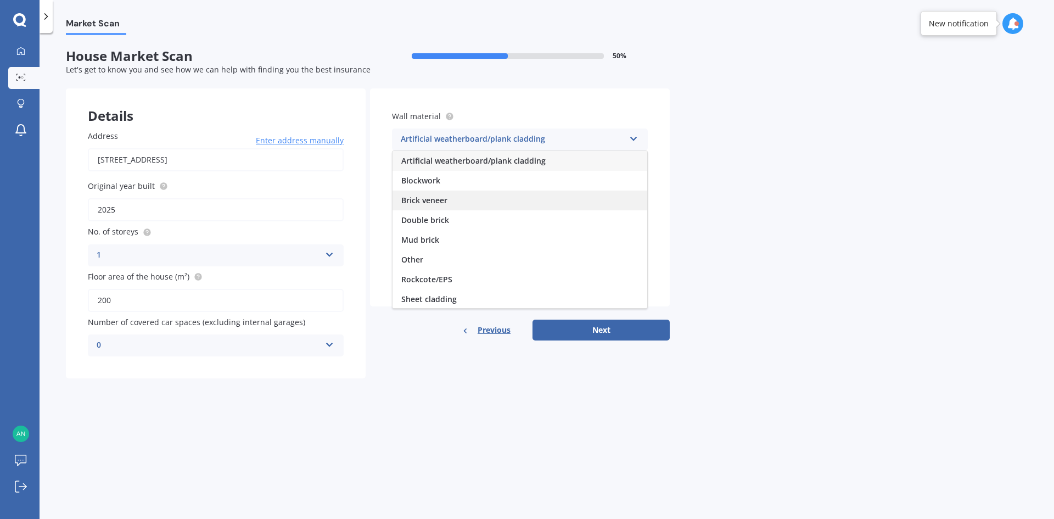
click at [459, 192] on div "Brick veneer" at bounding box center [520, 201] width 255 height 20
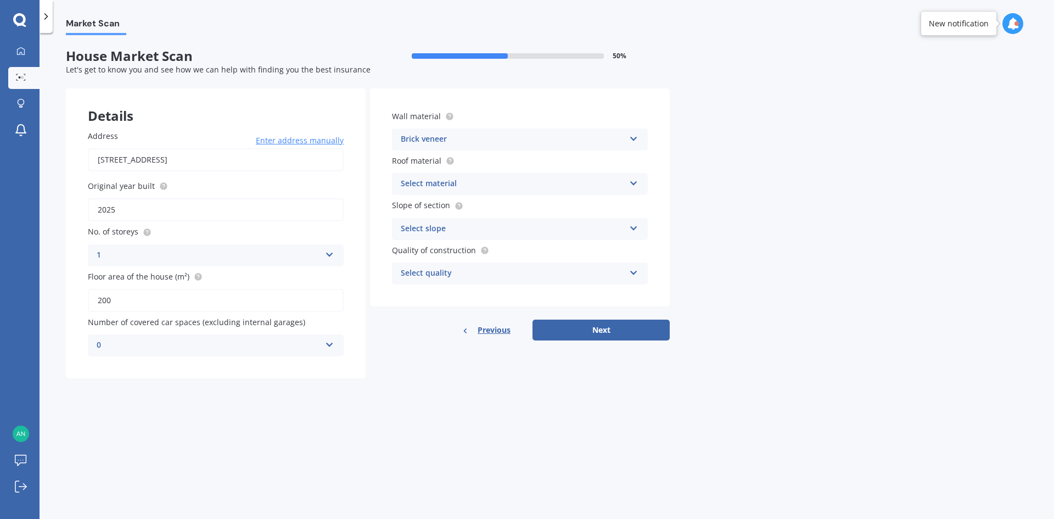
click at [460, 177] on div "Select material Flat fibre cement Flat membrane Flat metal covering Pitched con…" at bounding box center [520, 184] width 256 height 22
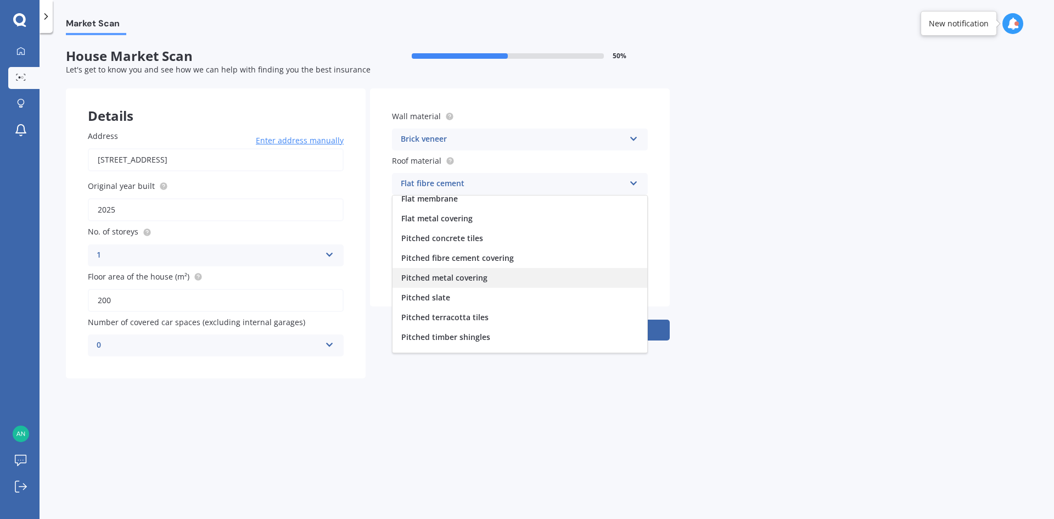
scroll to position [41, 0]
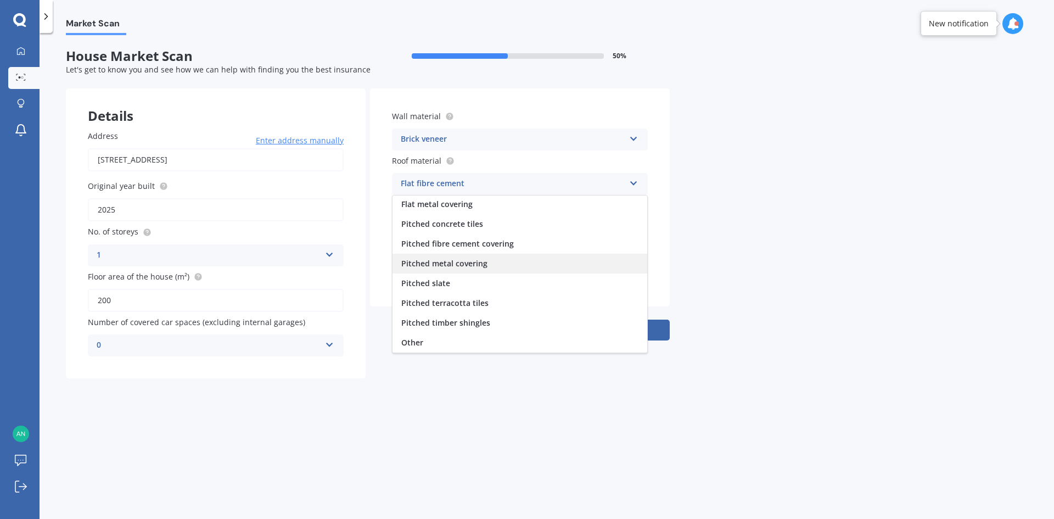
click at [490, 268] on div "Pitched metal covering" at bounding box center [520, 264] width 255 height 20
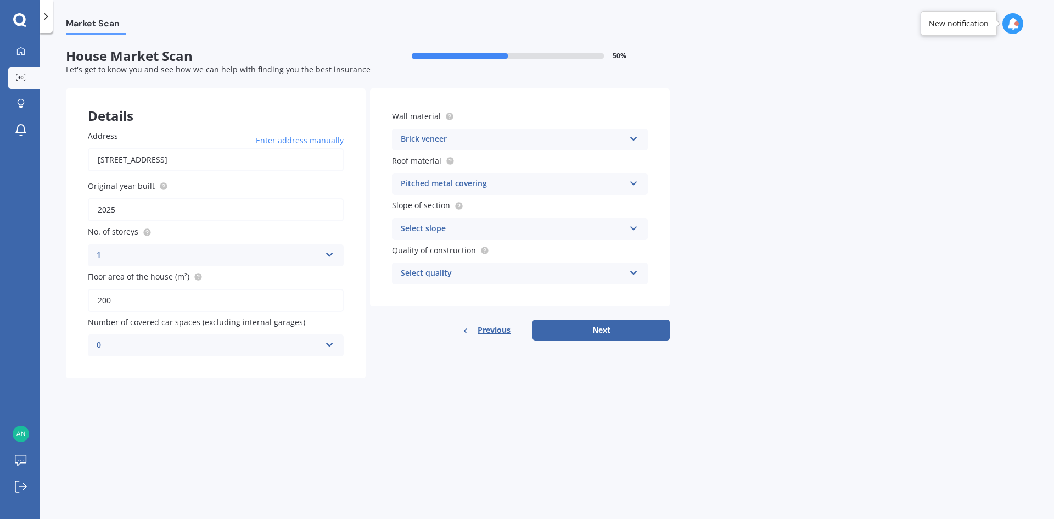
click at [463, 233] on div "Select slope" at bounding box center [513, 228] width 224 height 13
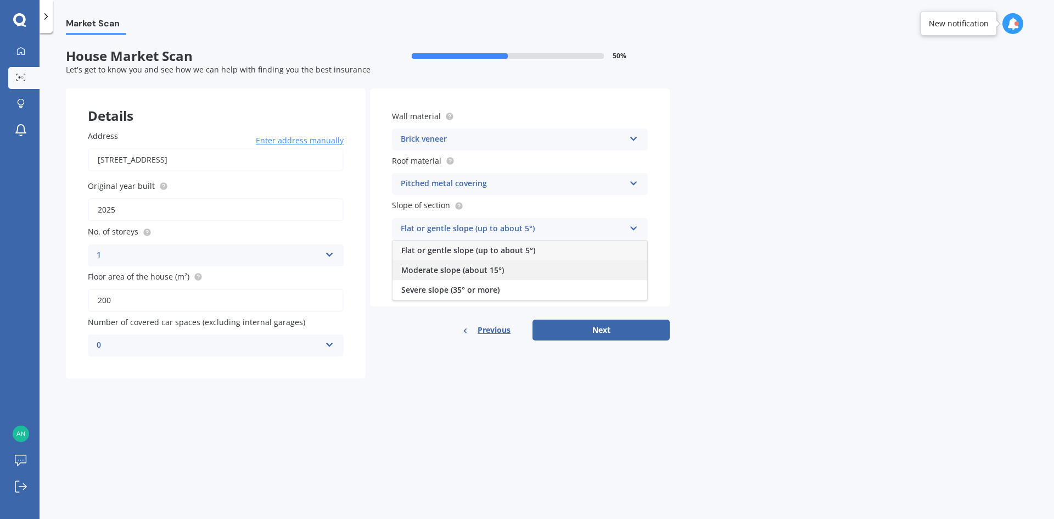
click at [490, 275] on div "Moderate slope (about 15°)" at bounding box center [520, 270] width 255 height 20
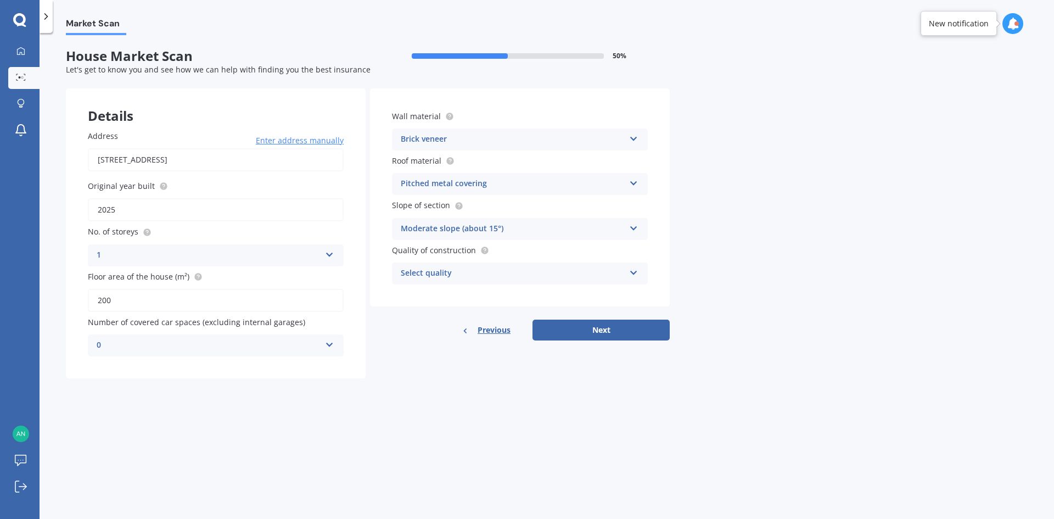
click at [476, 284] on div "Wall material Brick veneer Artificial weatherboard/plank cladding Blockwork Bri…" at bounding box center [520, 197] width 300 height 218
click at [475, 280] on div "Select quality" at bounding box center [513, 273] width 224 height 13
click at [480, 297] on div "Standard" at bounding box center [520, 295] width 255 height 20
click at [603, 329] on button "Next" at bounding box center [601, 330] width 137 height 21
select select "14"
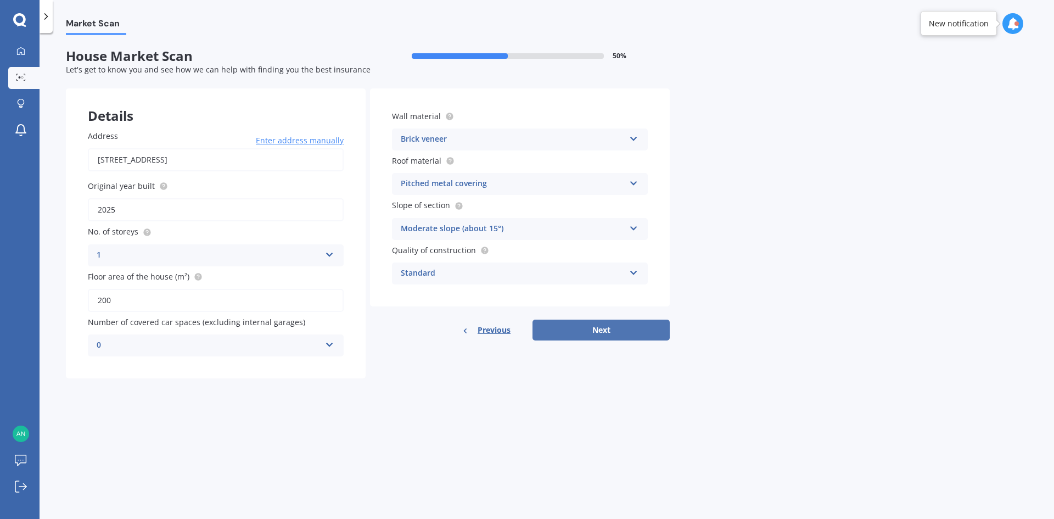
select select "10"
select select "1995"
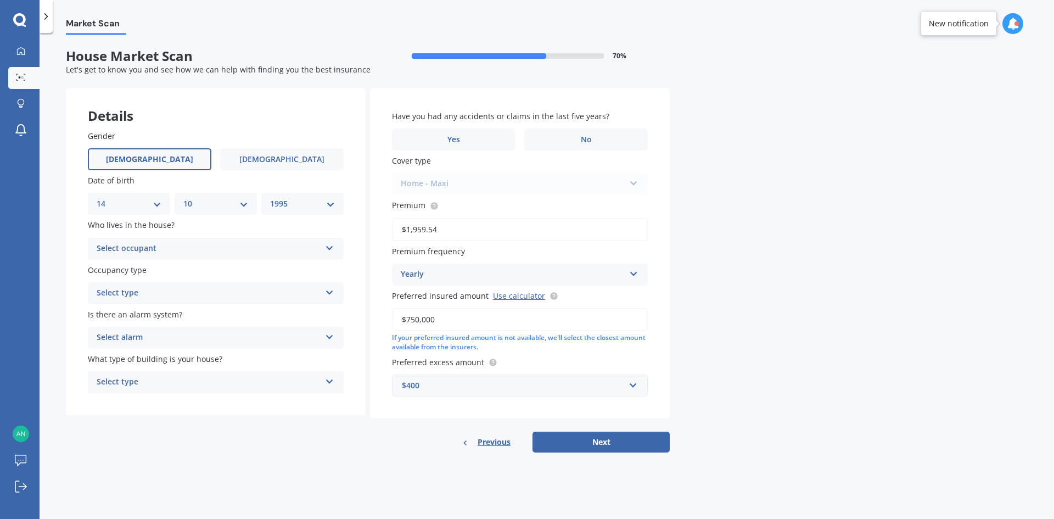
click at [273, 251] on div "Select occupant" at bounding box center [209, 248] width 224 height 13
click at [273, 268] on div "Owner" at bounding box center [215, 270] width 255 height 20
click at [269, 278] on div "Occupancy type Select type Permanent Holiday (without tenancy)" at bounding box center [216, 284] width 256 height 40
click at [271, 285] on div "Select type Permanent Holiday (without tenancy)" at bounding box center [216, 293] width 256 height 22
click at [281, 310] on div "Permanent" at bounding box center [215, 315] width 255 height 20
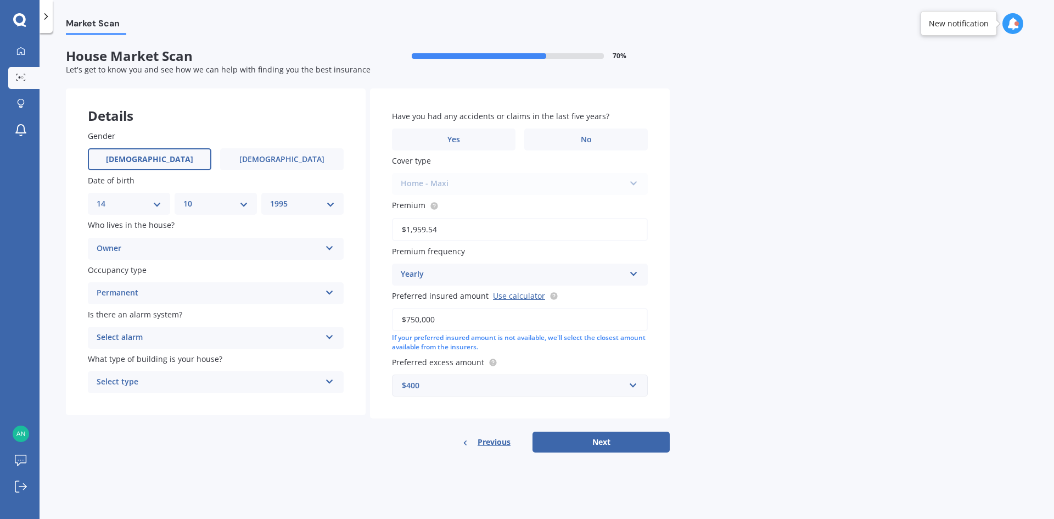
click at [279, 325] on div "Is there an alarm system? Select alarm Yes, monitored Yes, not monitored No" at bounding box center [216, 329] width 256 height 40
click at [286, 340] on div "Select alarm" at bounding box center [209, 337] width 224 height 13
click at [293, 392] on div "No" at bounding box center [215, 399] width 255 height 20
click at [224, 388] on div "Select type" at bounding box center [209, 382] width 224 height 13
click at [215, 404] on div "Freestanding" at bounding box center [215, 404] width 255 height 20
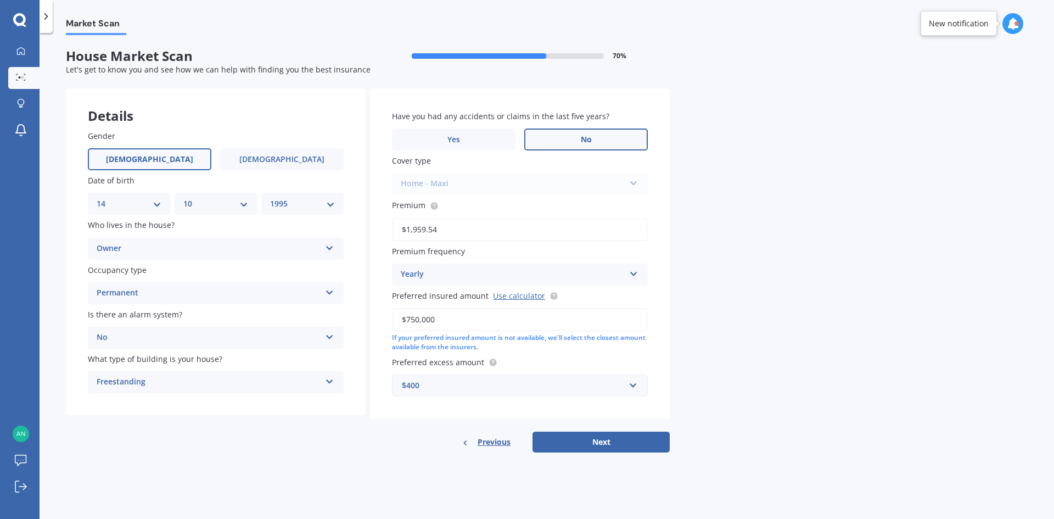
click at [590, 135] on span "No" at bounding box center [586, 139] width 11 height 9
click at [0, 0] on input "No" at bounding box center [0, 0] width 0 height 0
click at [593, 442] on button "Next" at bounding box center [601, 442] width 137 height 21
select select "14"
select select "10"
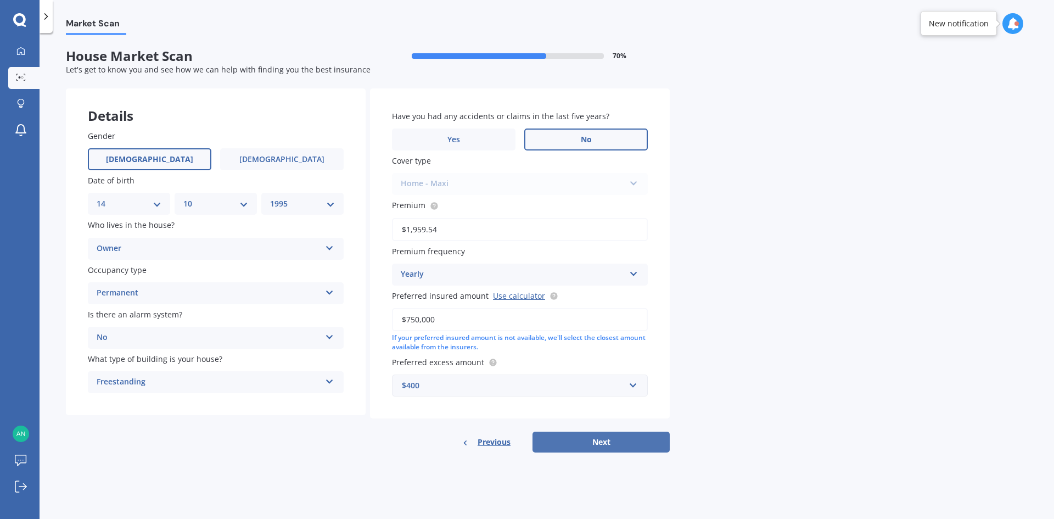
select select "1995"
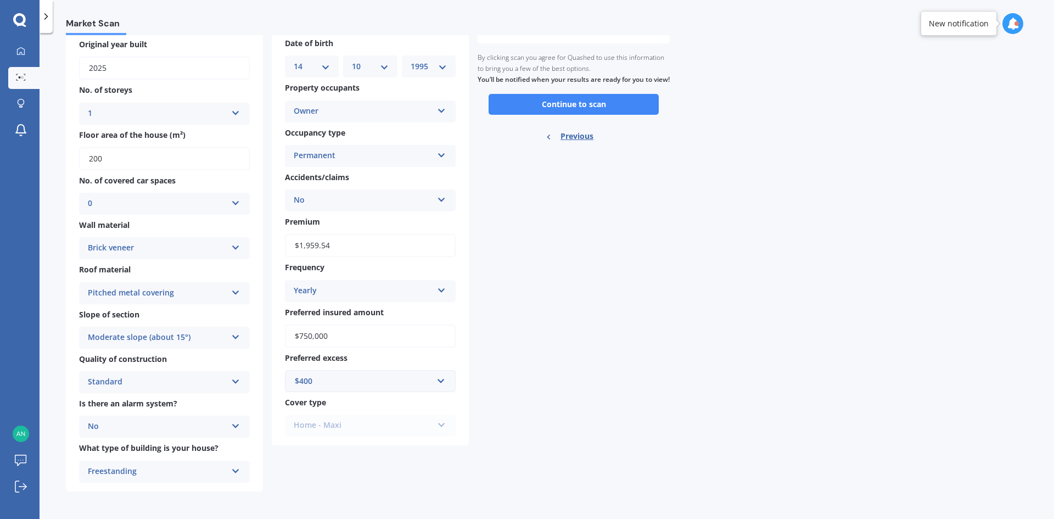
scroll to position [105, 0]
click at [586, 114] on button "Continue to scan" at bounding box center [574, 103] width 170 height 21
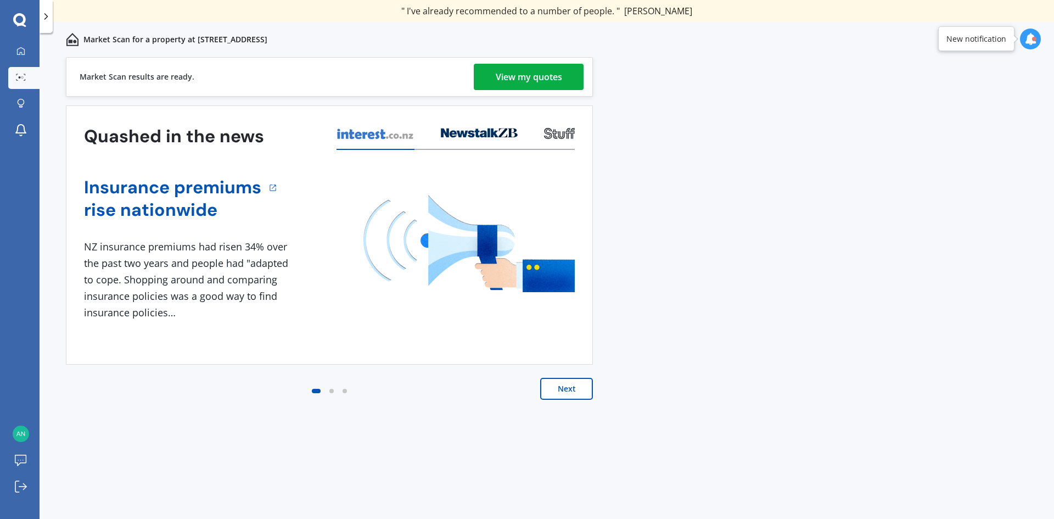
click at [554, 51] on div "Market Scan for a property at [STREET_ADDRESS]" at bounding box center [547, 39] width 1015 height 35
click at [555, 70] on div "View my quotes" at bounding box center [529, 77] width 66 height 26
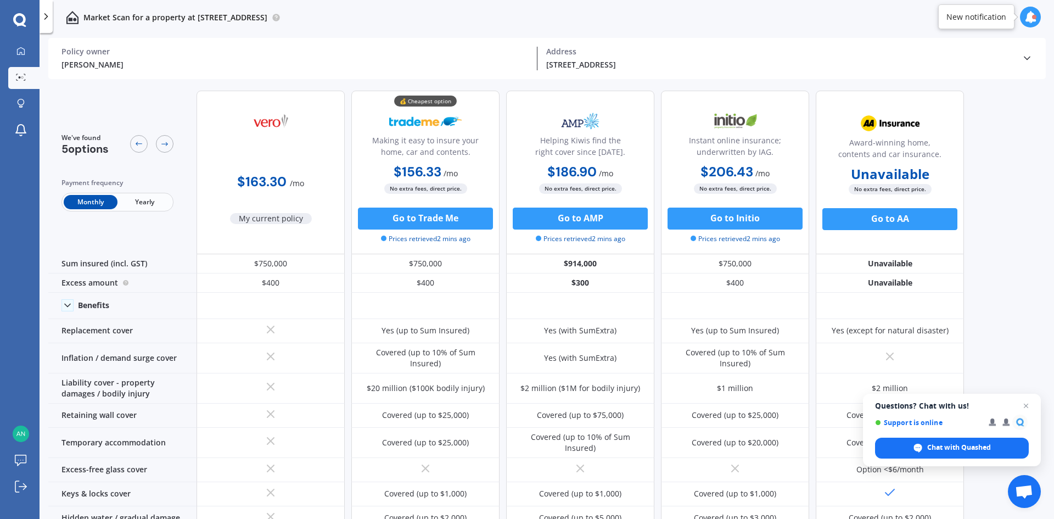
click at [166, 203] on span "Yearly" at bounding box center [145, 202] width 54 height 14
click at [1034, 64] on div "[PERSON_NAME] Policy owner [STREET_ADDRESS] Address Policy owner [PERSON_NAME] …" at bounding box center [547, 58] width 998 height 41
click at [1029, 55] on icon at bounding box center [1027, 58] width 11 height 11
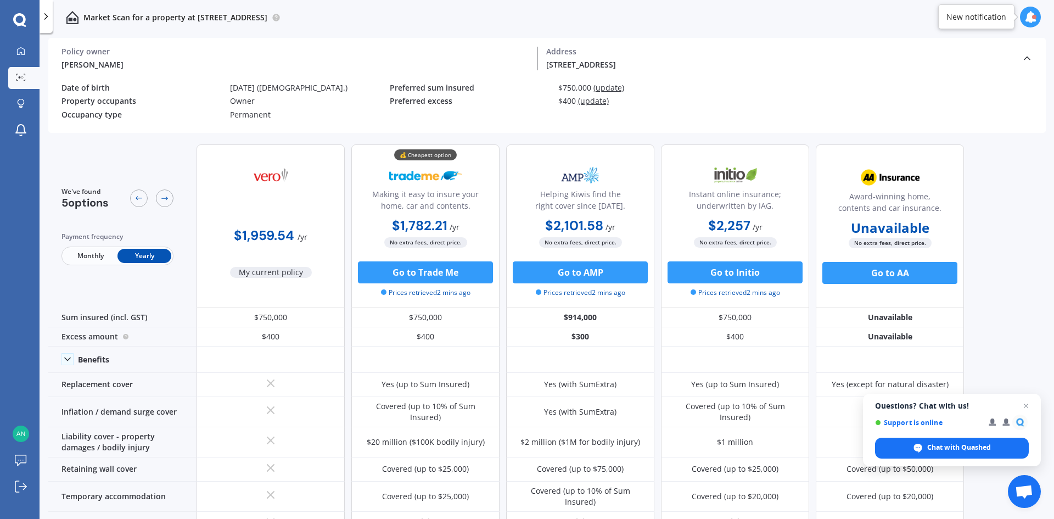
click at [613, 90] on span "(update)" at bounding box center [609, 87] width 31 height 10
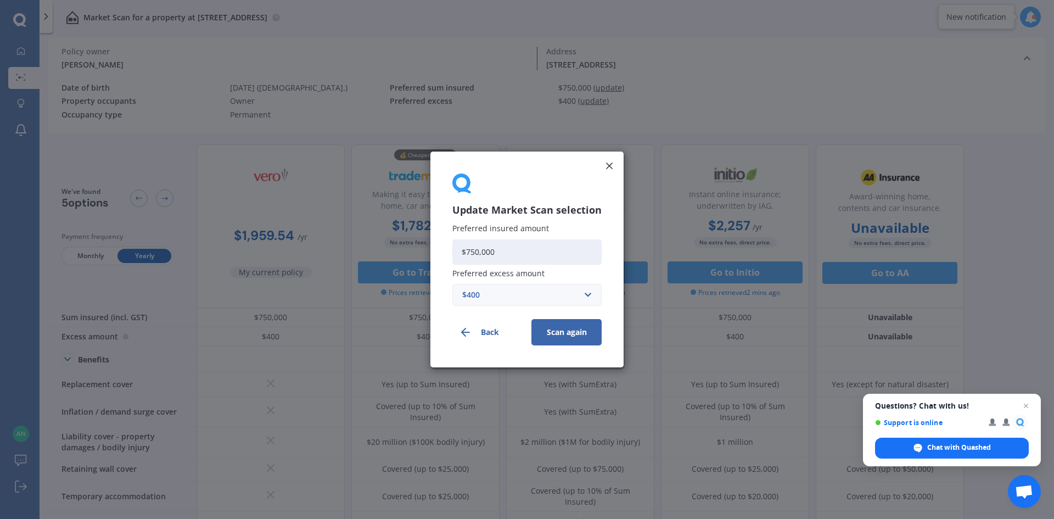
drag, startPoint x: 509, startPoint y: 254, endPoint x: 361, endPoint y: 266, distance: 148.2
click at [364, 266] on div "Update Market Scan selection Preferred insured amount $750,000 Preferred excess…" at bounding box center [527, 259] width 1054 height 519
type input "$5"
type input "$862,500"
click at [582, 330] on button "Scan again" at bounding box center [567, 332] width 70 height 26
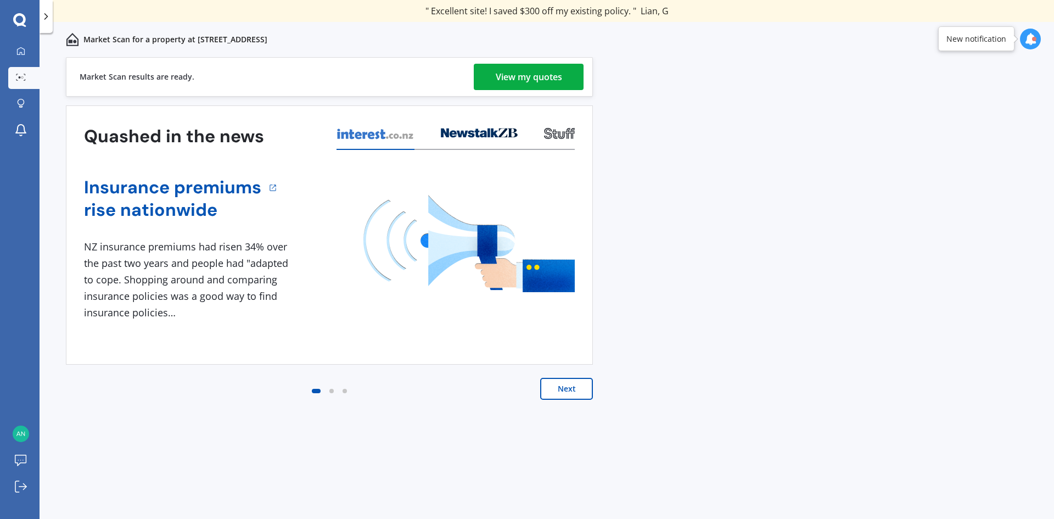
click at [562, 78] on div "View my quotes" at bounding box center [529, 77] width 66 height 26
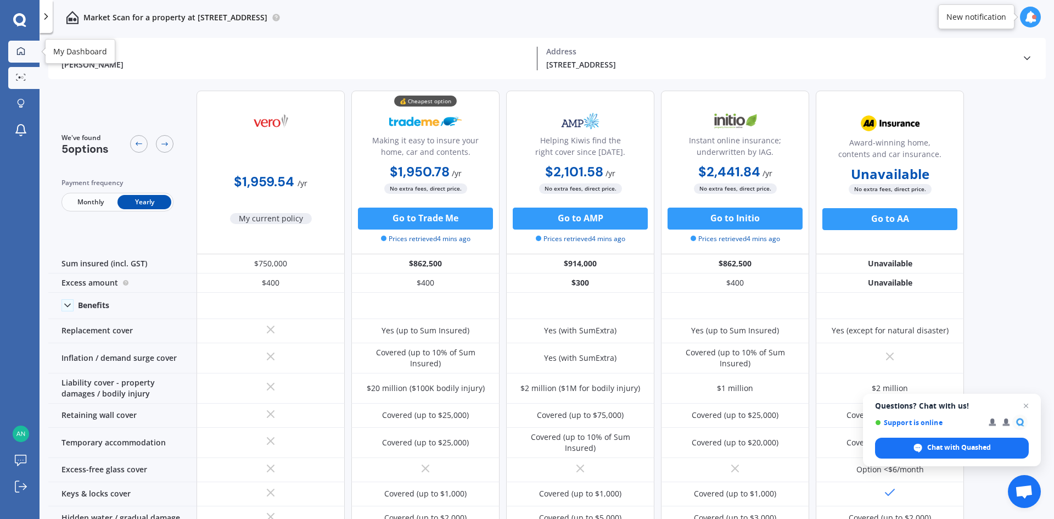
click at [29, 58] on link "My Dashboard" at bounding box center [23, 52] width 31 height 22
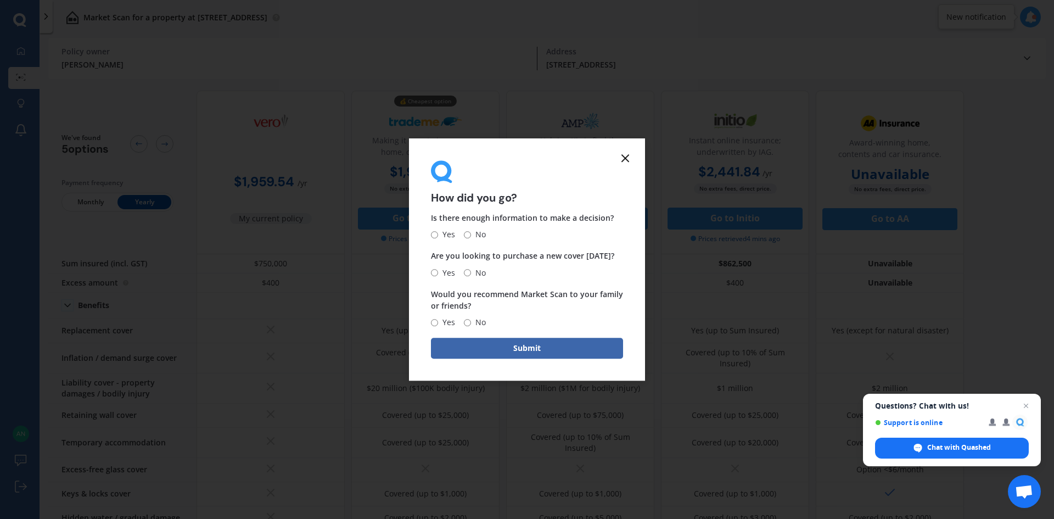
click at [625, 155] on icon at bounding box center [625, 158] width 13 height 13
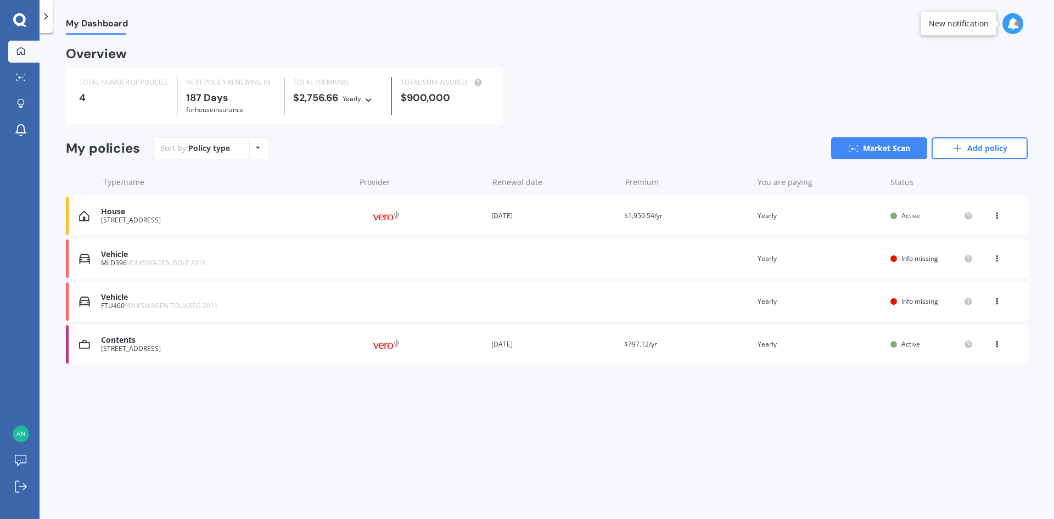
click at [529, 347] on div "Renewal date [DATE]" at bounding box center [553, 344] width 124 height 11
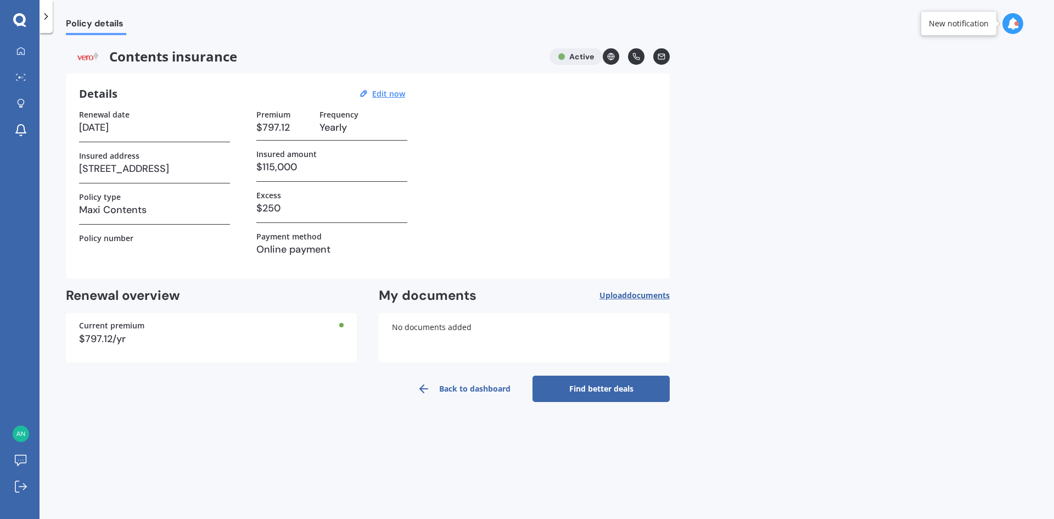
click at [583, 394] on link "Find better deals" at bounding box center [601, 389] width 137 height 26
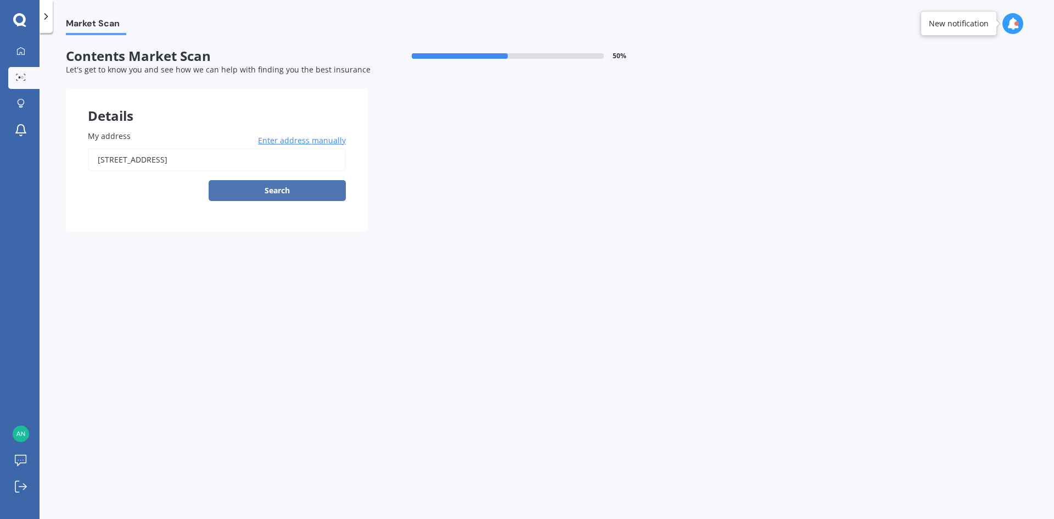
click at [304, 192] on button "Search" at bounding box center [277, 190] width 137 height 21
type input "[STREET_ADDRESS]"
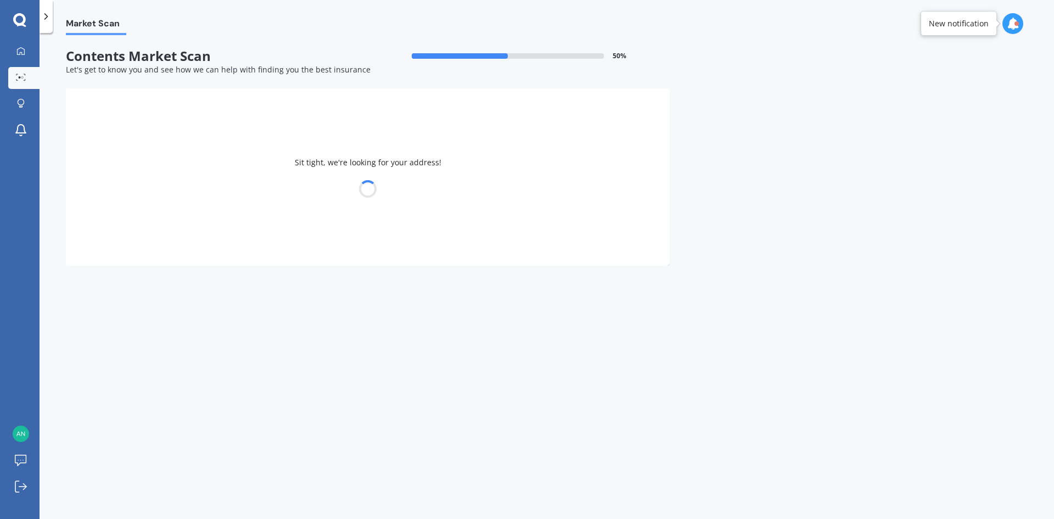
select select "14"
select select "10"
select select "1995"
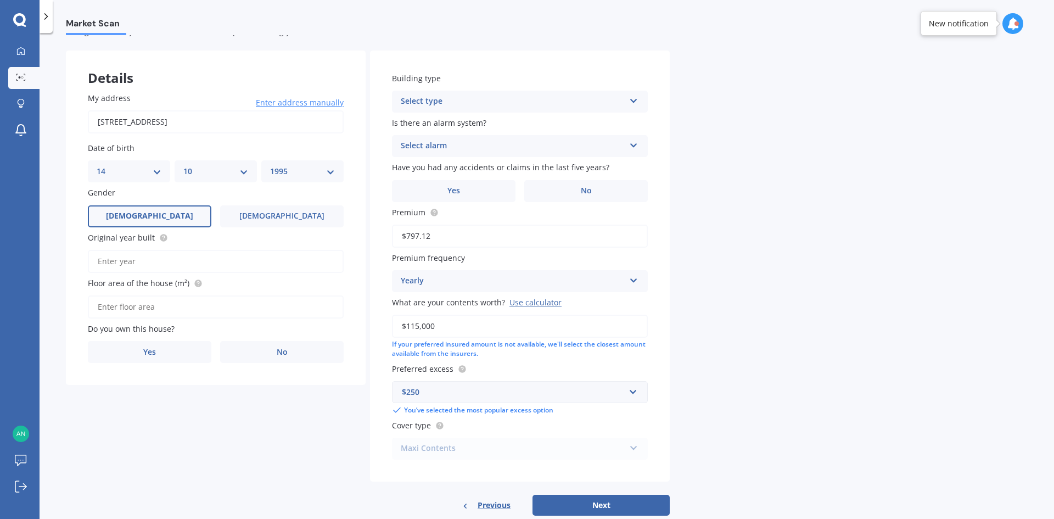
scroll to position [55, 0]
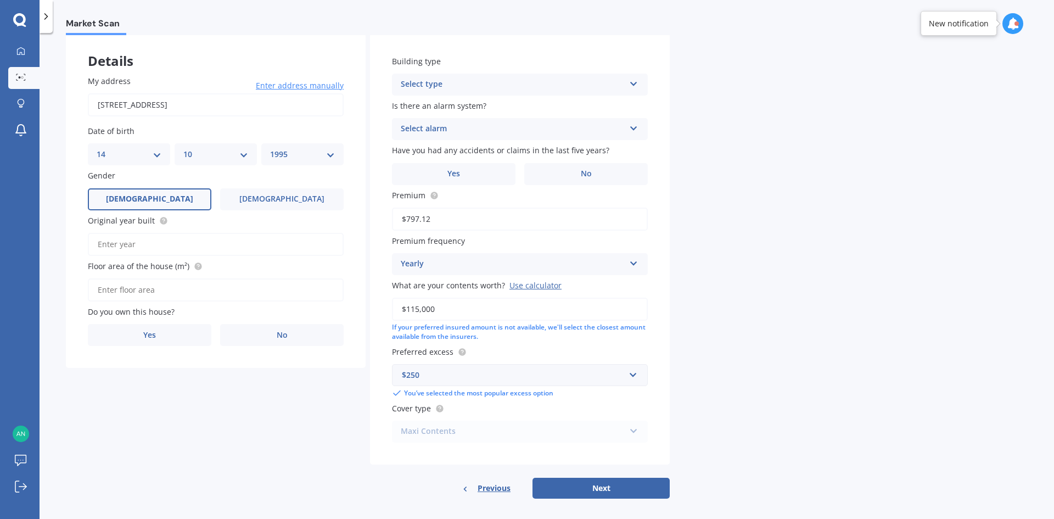
click at [222, 247] on input "Original year built" at bounding box center [216, 244] width 256 height 23
type input "2025"
click at [194, 286] on input "Floor area of the house (m²)" at bounding box center [216, 289] width 256 height 23
type input "200"
click at [183, 334] on label "Yes" at bounding box center [150, 335] width 124 height 22
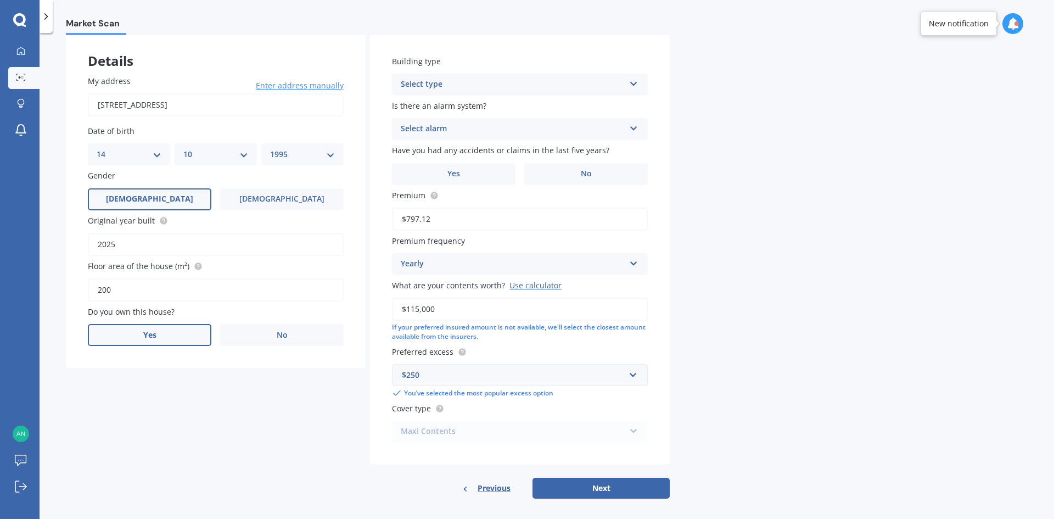
click at [0, 0] on input "Yes" at bounding box center [0, 0] width 0 height 0
click at [483, 84] on div "Select type" at bounding box center [513, 84] width 224 height 13
click at [484, 105] on div "Freestanding" at bounding box center [520, 106] width 255 height 20
click at [494, 129] on div "Select alarm" at bounding box center [513, 128] width 224 height 13
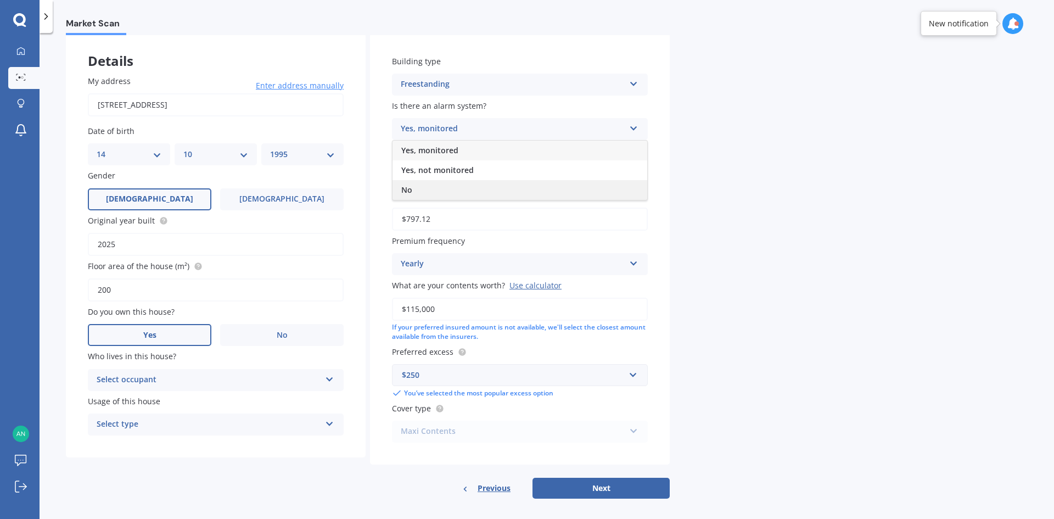
click at [496, 183] on div "No" at bounding box center [520, 190] width 255 height 20
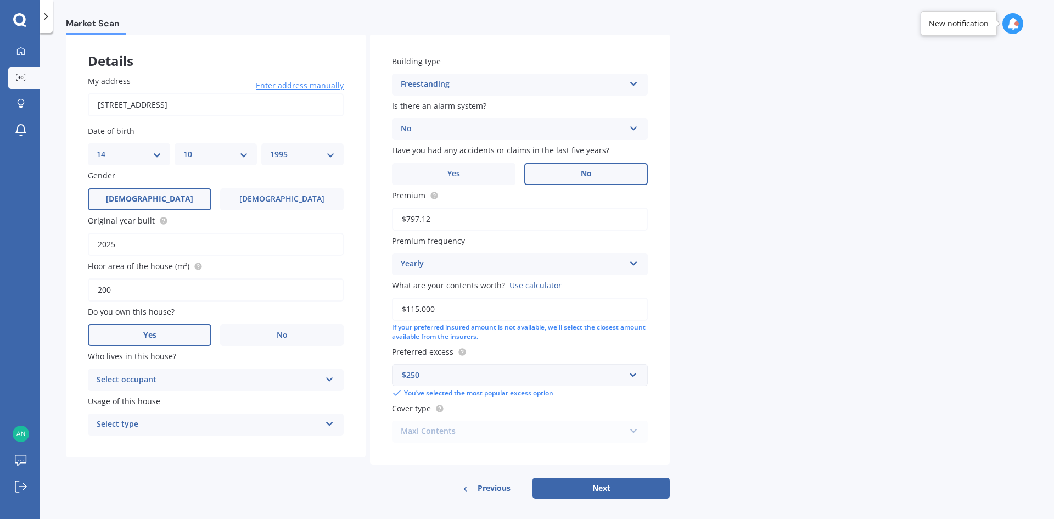
click at [634, 178] on label "No" at bounding box center [586, 174] width 124 height 22
click at [0, 0] on input "No" at bounding box center [0, 0] width 0 height 0
click at [189, 378] on div "Select occupant" at bounding box center [209, 379] width 224 height 13
click at [194, 401] on div "Owner" at bounding box center [215, 402] width 255 height 20
click at [194, 424] on div "Select type" at bounding box center [209, 424] width 224 height 13
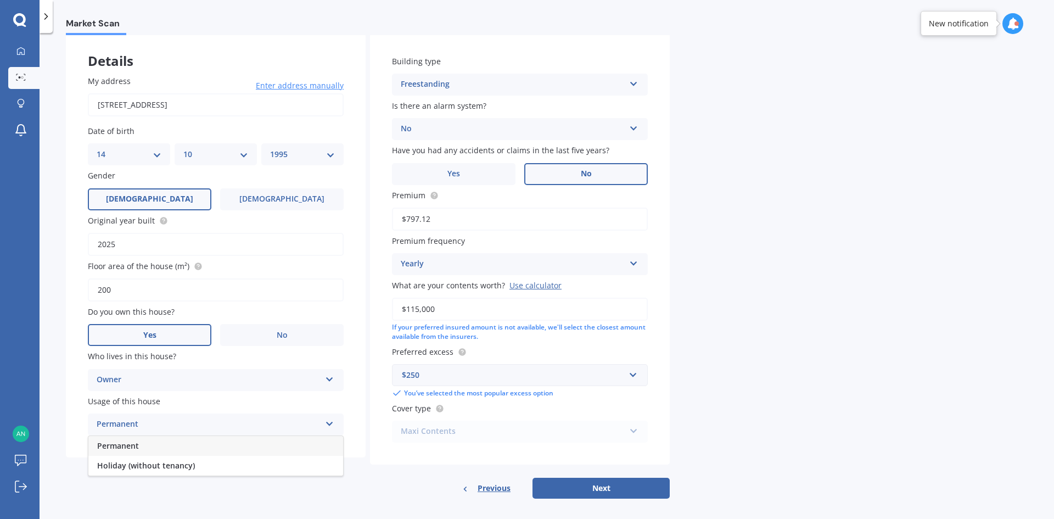
click at [207, 452] on div "Permanent" at bounding box center [215, 446] width 255 height 20
click at [595, 494] on button "Next" at bounding box center [601, 488] width 137 height 21
select select "14"
select select "10"
select select "1995"
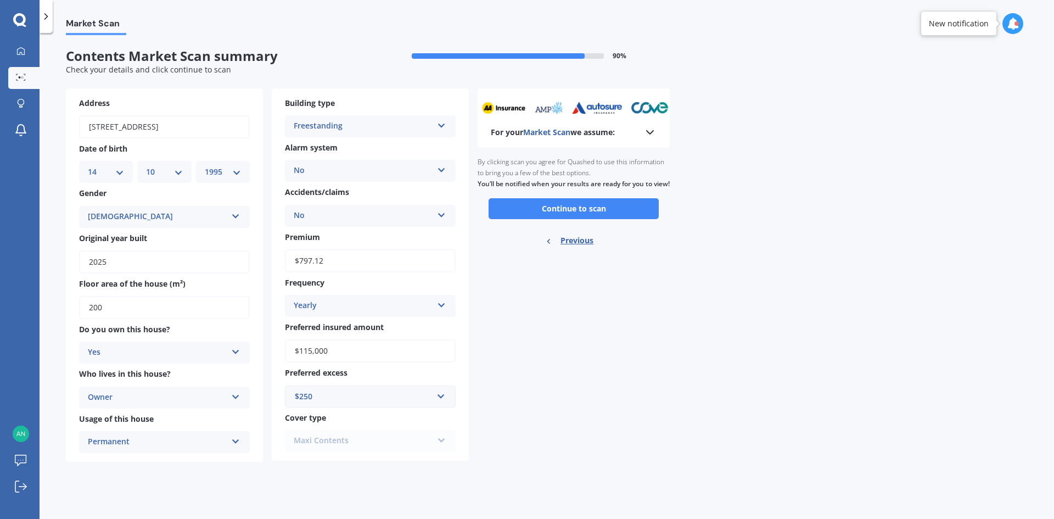
scroll to position [0, 0]
click at [630, 219] on button "Continue to scan" at bounding box center [574, 208] width 170 height 21
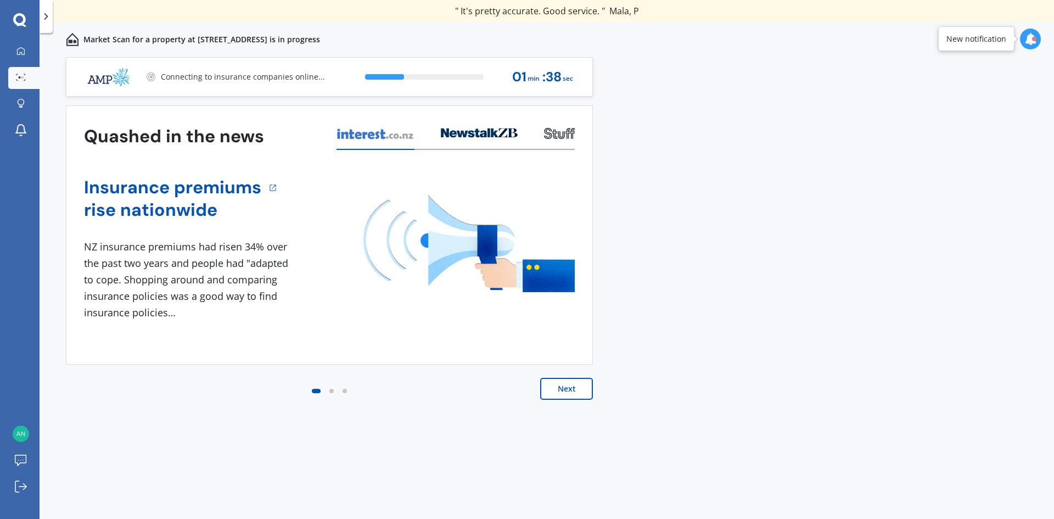
click at [755, 38] on div "Market Scan for a property at [STREET_ADDRESS] is in progress" at bounding box center [547, 39] width 1015 height 35
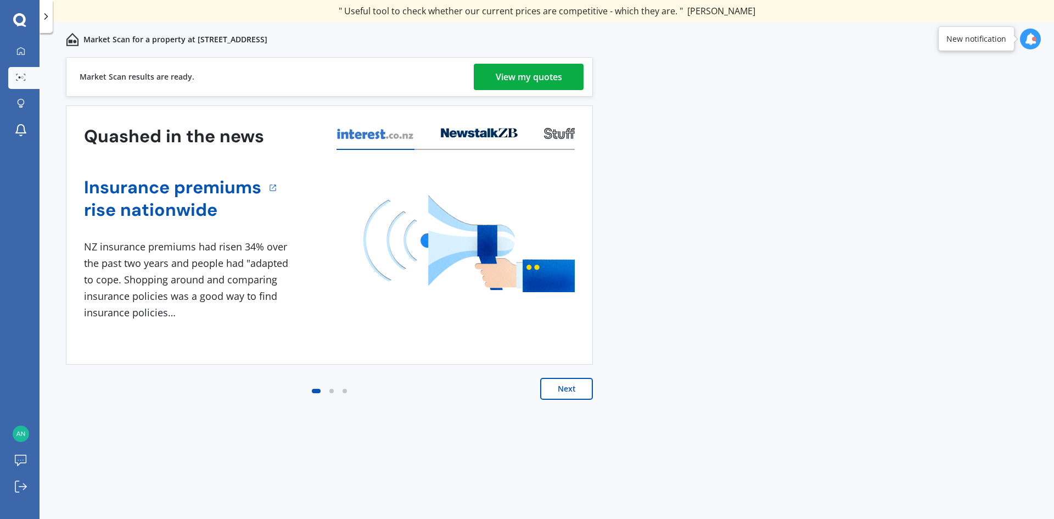
click at [527, 66] on div "View my quotes" at bounding box center [529, 77] width 66 height 26
